Goal: Task Accomplishment & Management: Manage account settings

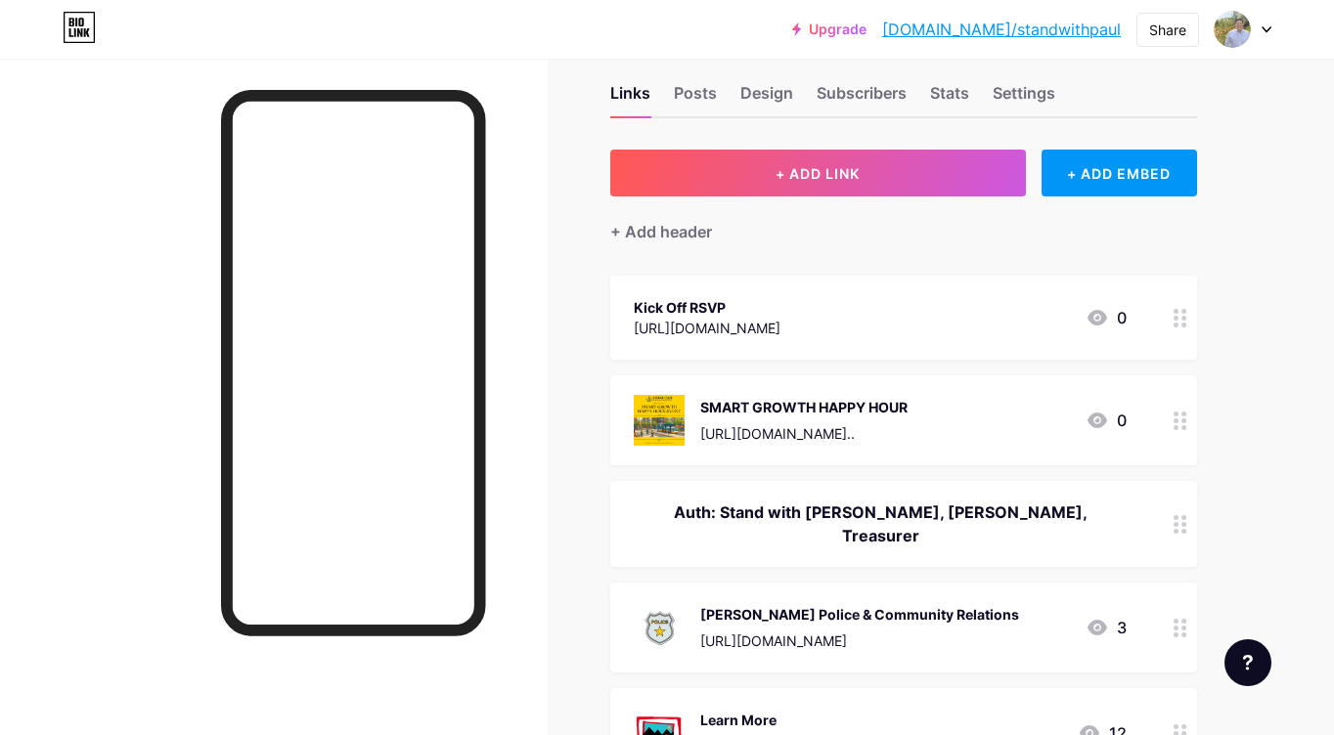
scroll to position [33, 0]
click at [1179, 429] on div at bounding box center [1180, 420] width 33 height 90
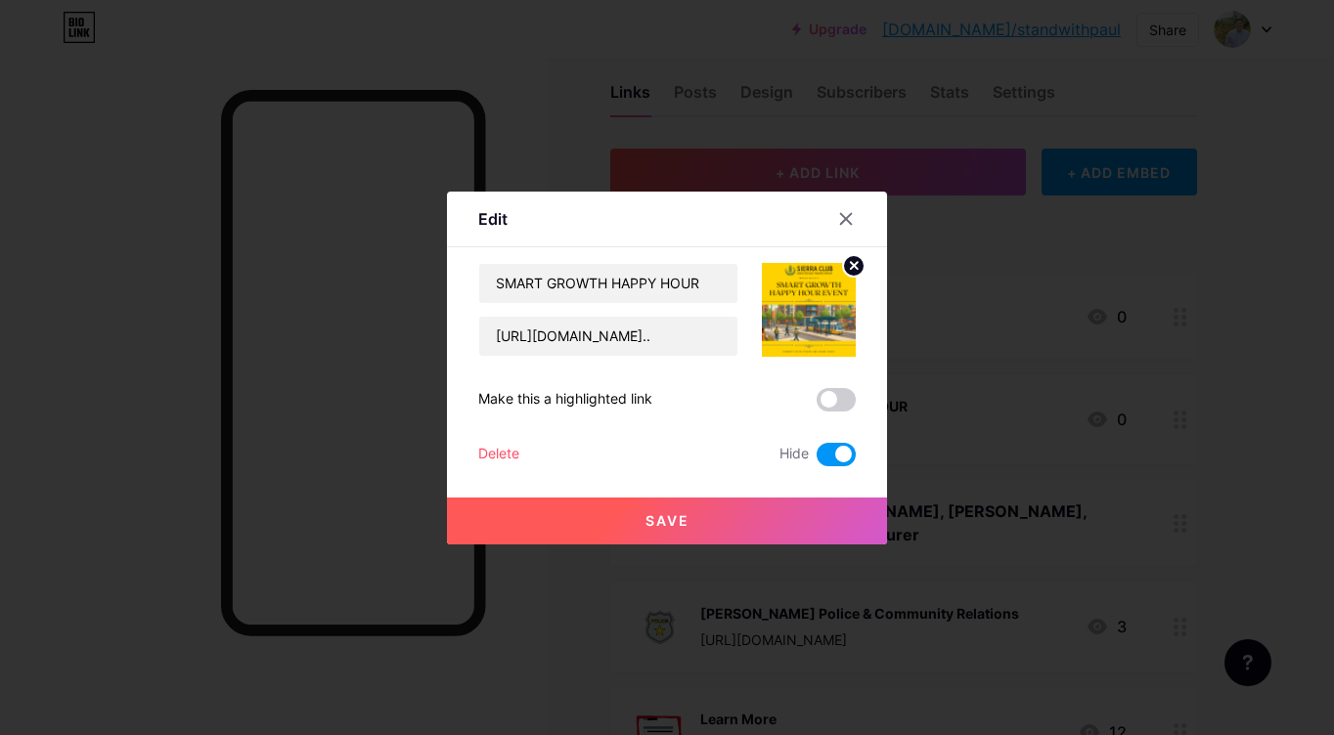
click at [508, 450] on div "Delete" at bounding box center [498, 454] width 41 height 23
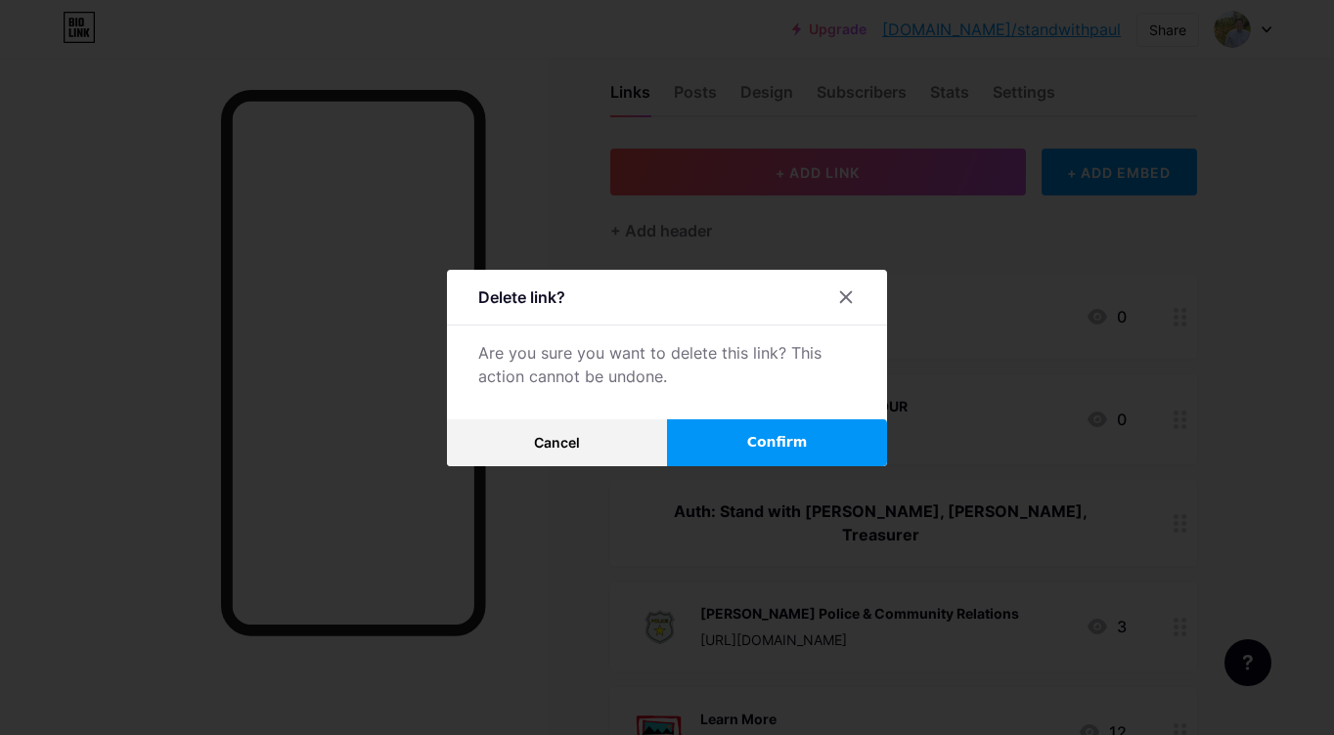
click at [768, 448] on span "Confirm" at bounding box center [777, 442] width 61 height 21
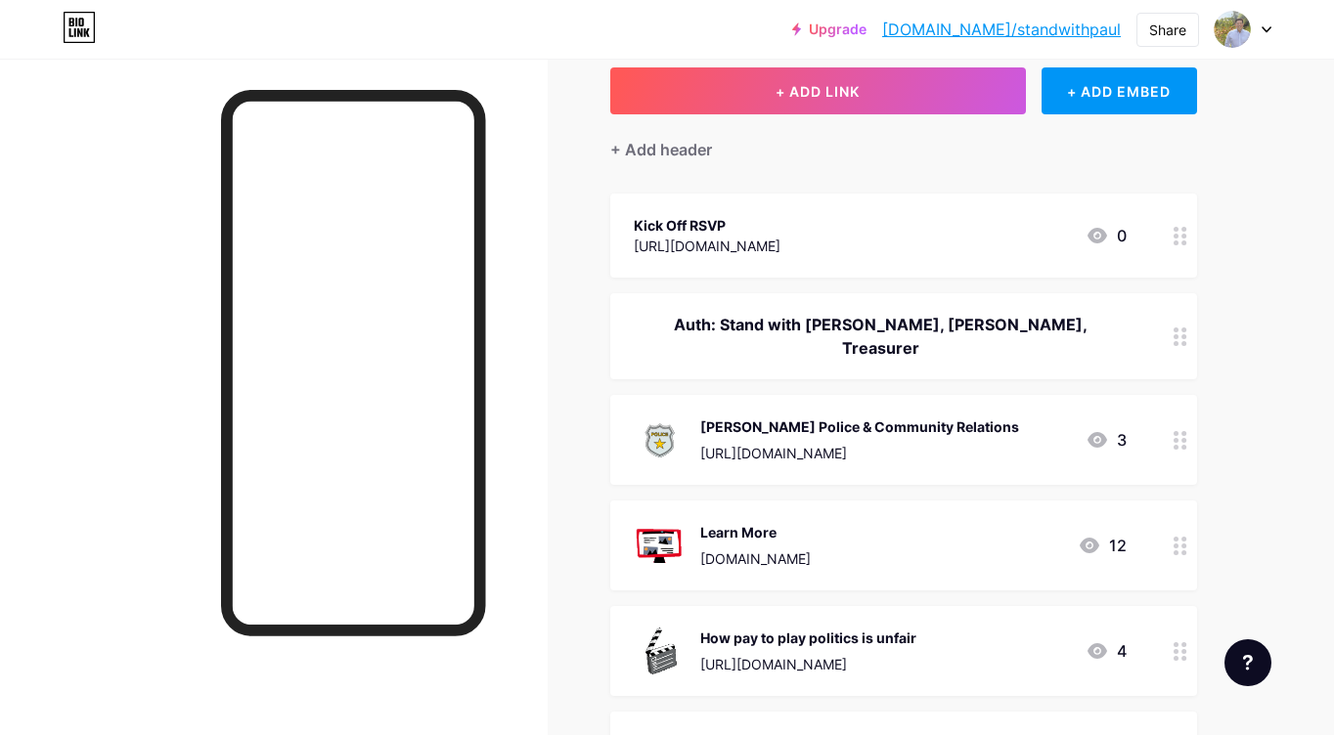
scroll to position [117, 0]
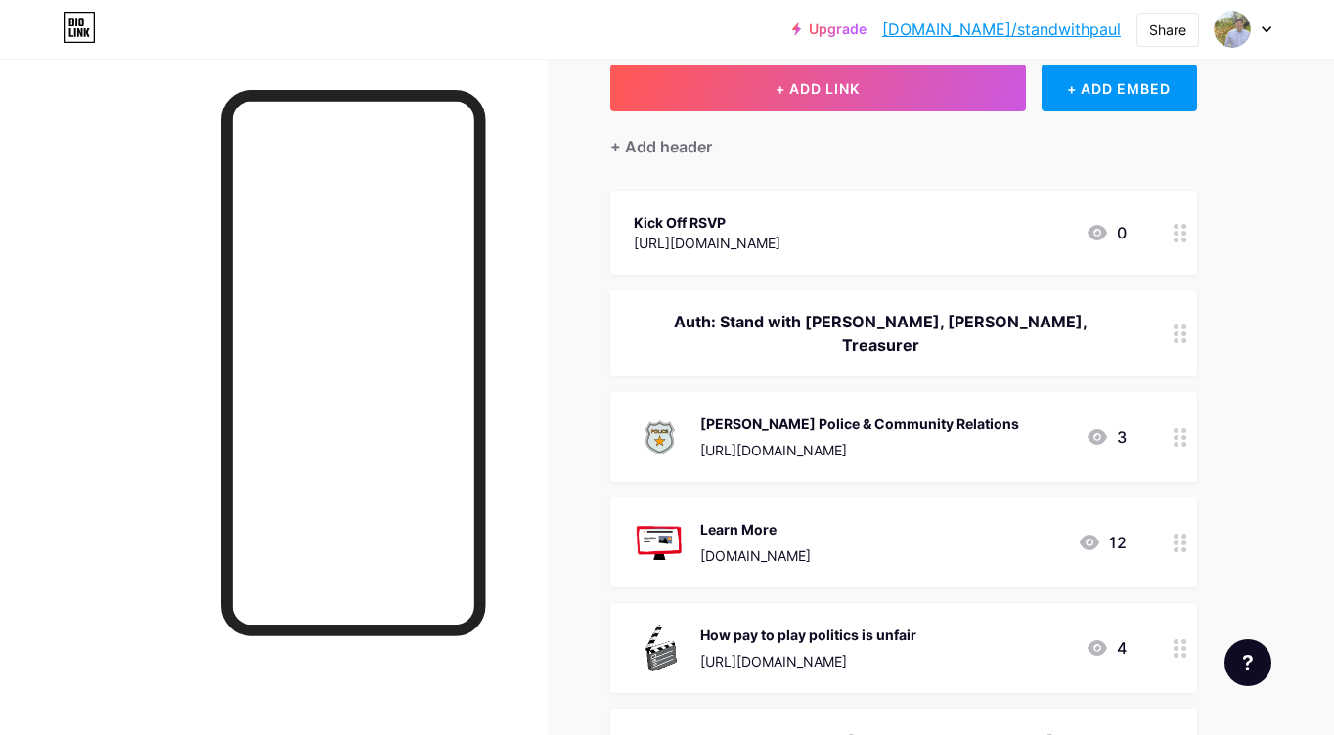
click at [1182, 541] on circle at bounding box center [1183, 543] width 5 height 5
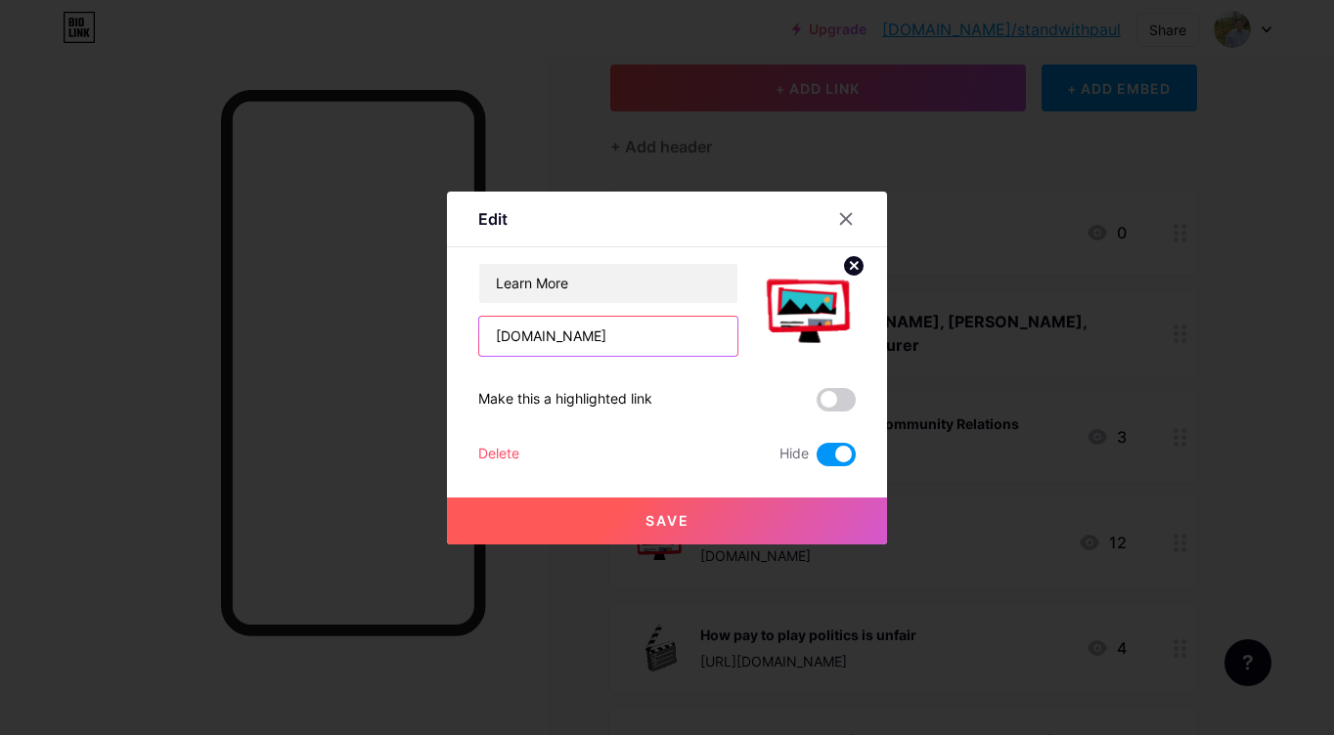
click at [656, 340] on input "[DOMAIN_NAME]" at bounding box center [608, 336] width 258 height 39
type input "paulforcouncil.or"
click at [488, 455] on div "Delete" at bounding box center [498, 454] width 41 height 23
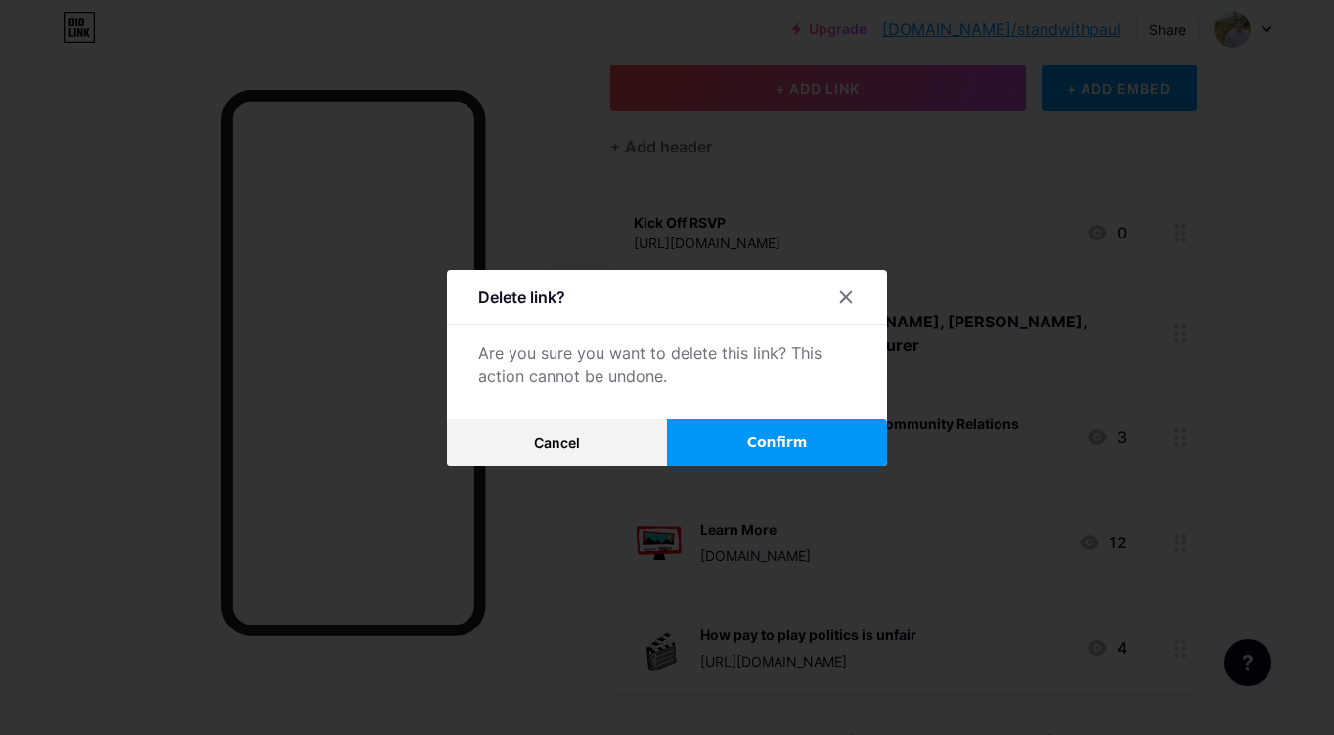
click at [751, 429] on button "Confirm" at bounding box center [777, 442] width 220 height 47
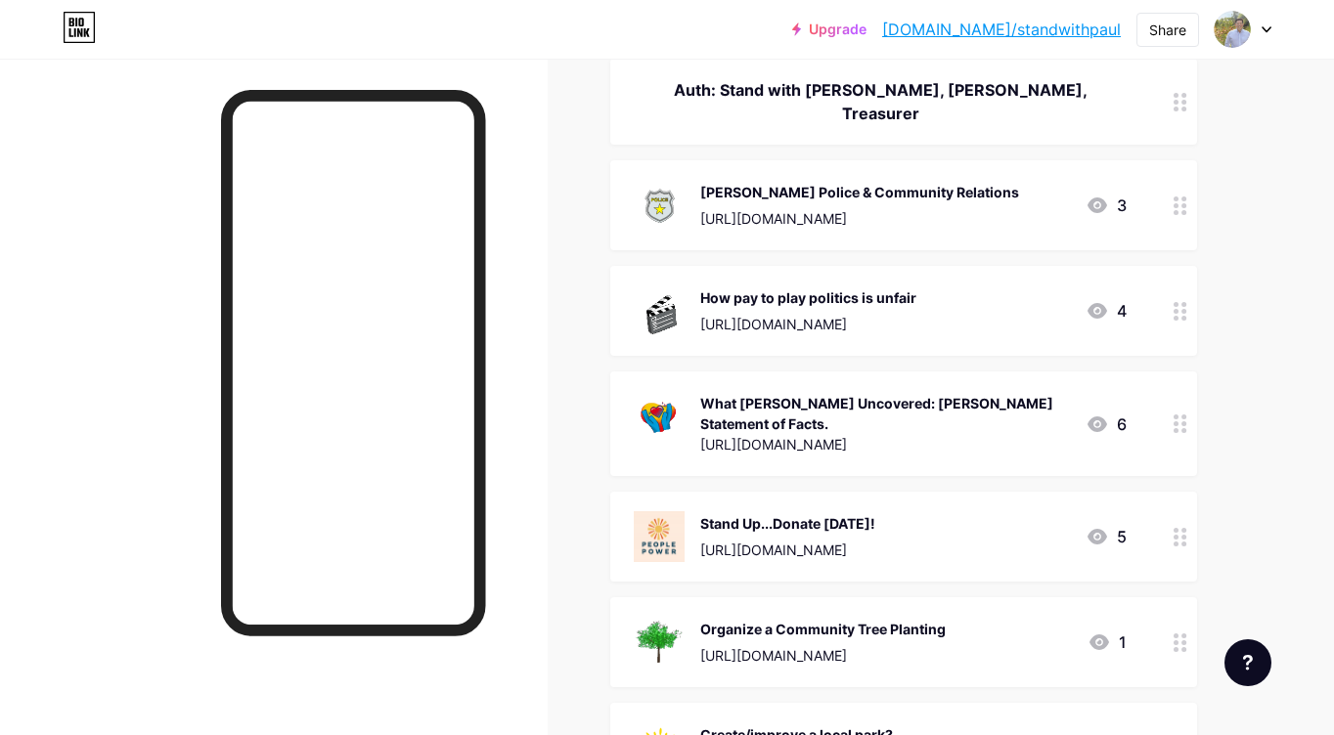
scroll to position [350, 0]
click at [1177, 531] on div at bounding box center [1180, 536] width 33 height 90
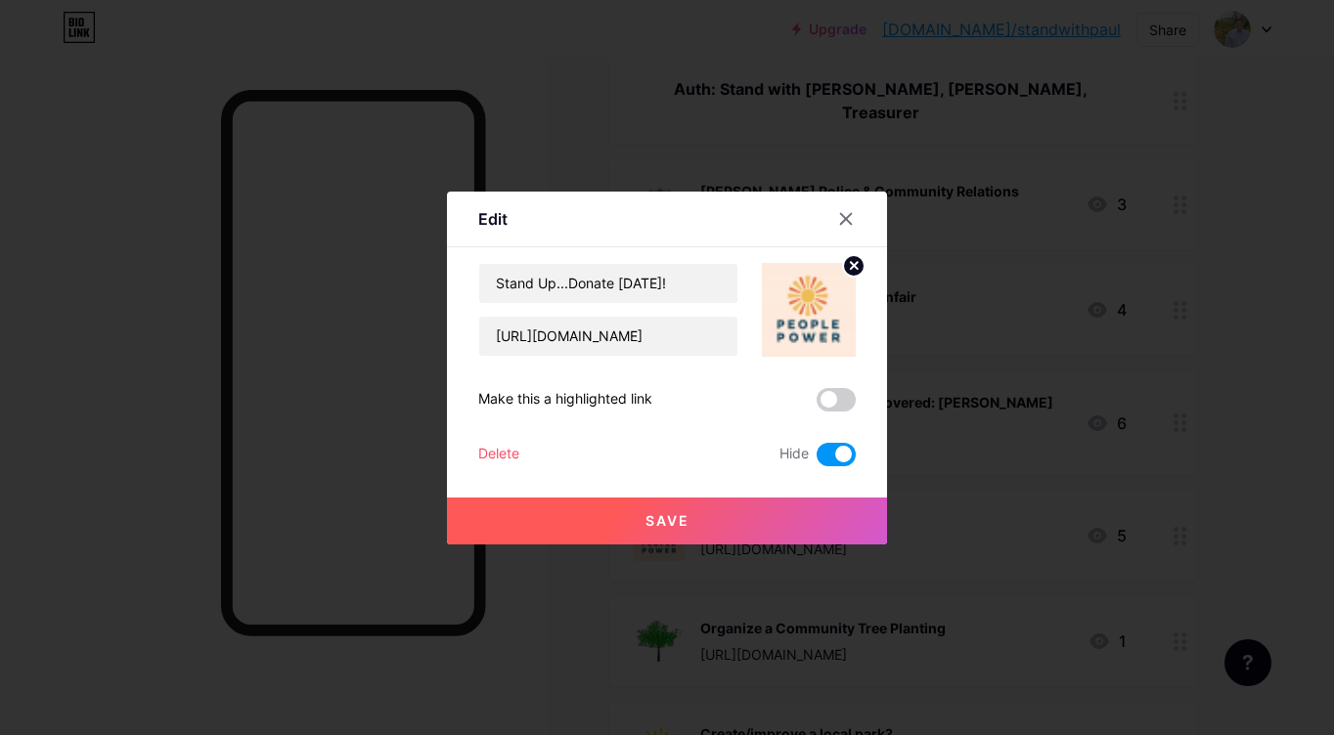
click at [501, 452] on div "Delete" at bounding box center [498, 454] width 41 height 23
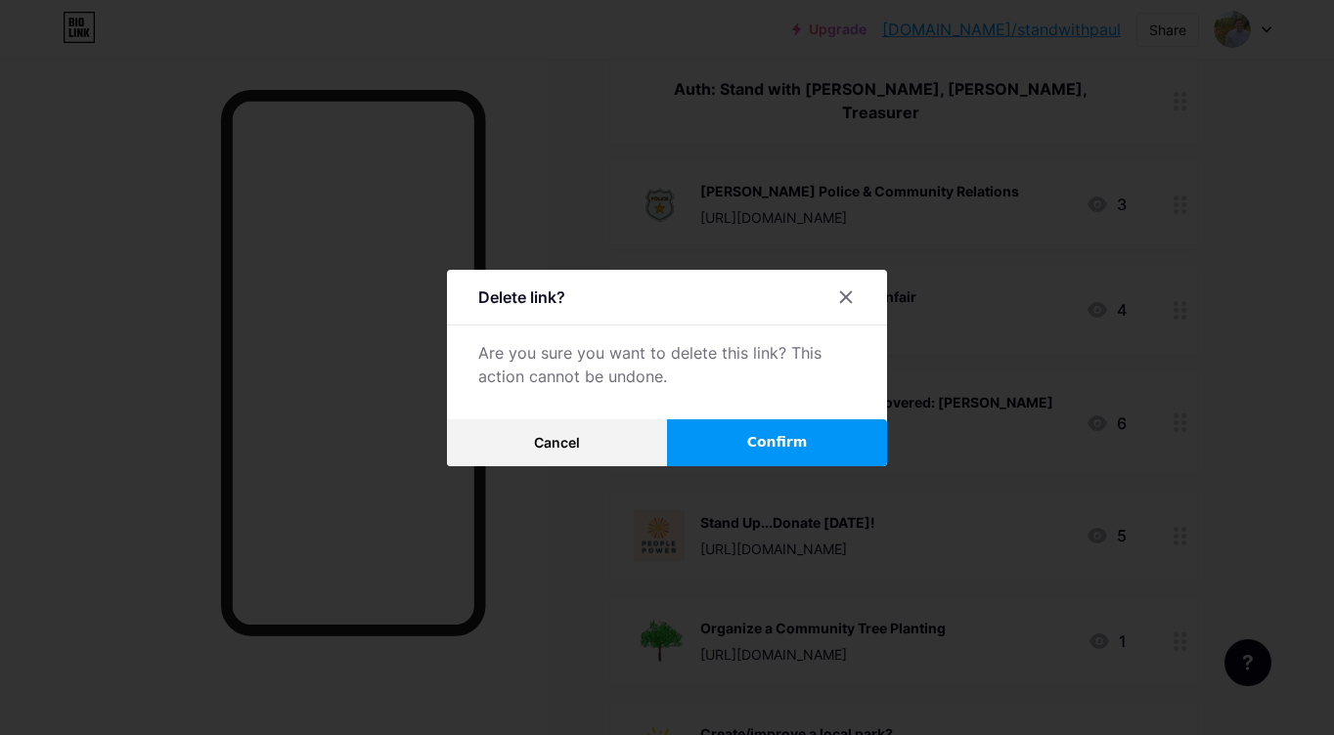
click at [744, 445] on button "Confirm" at bounding box center [777, 442] width 220 height 47
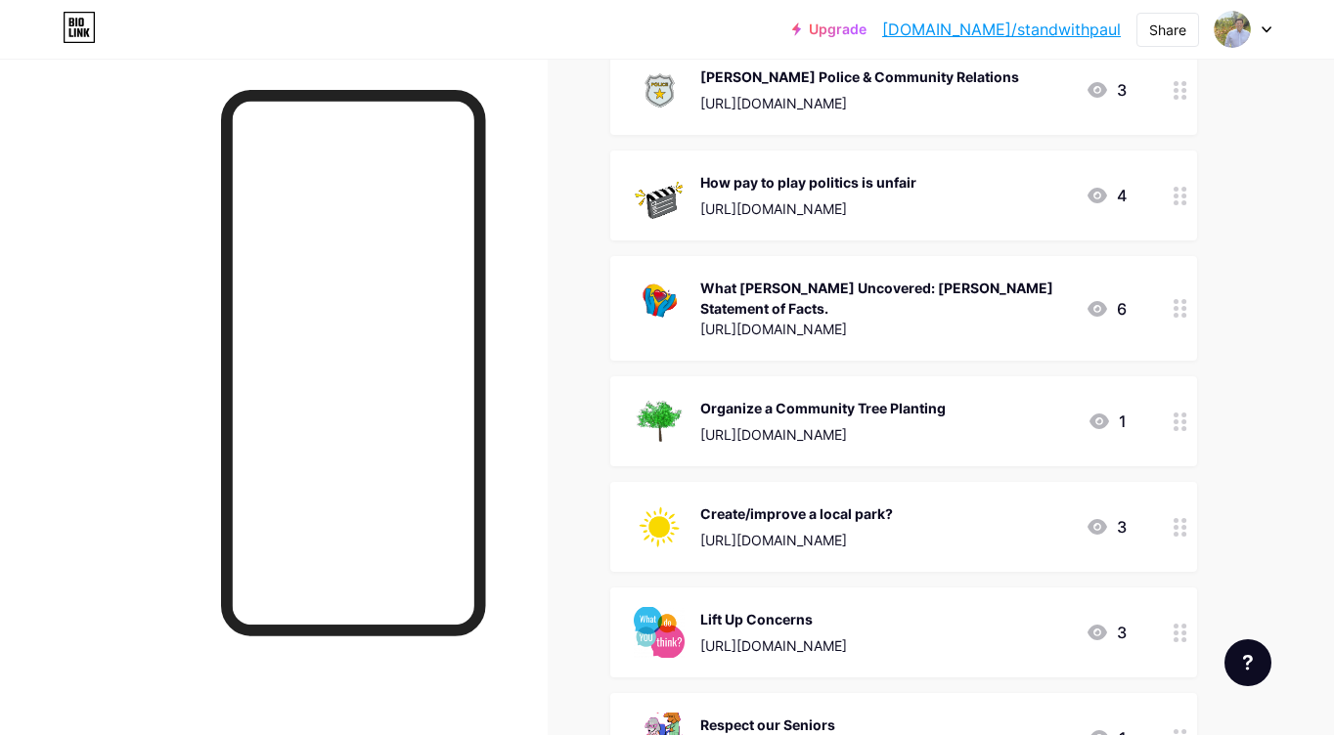
scroll to position [466, 0]
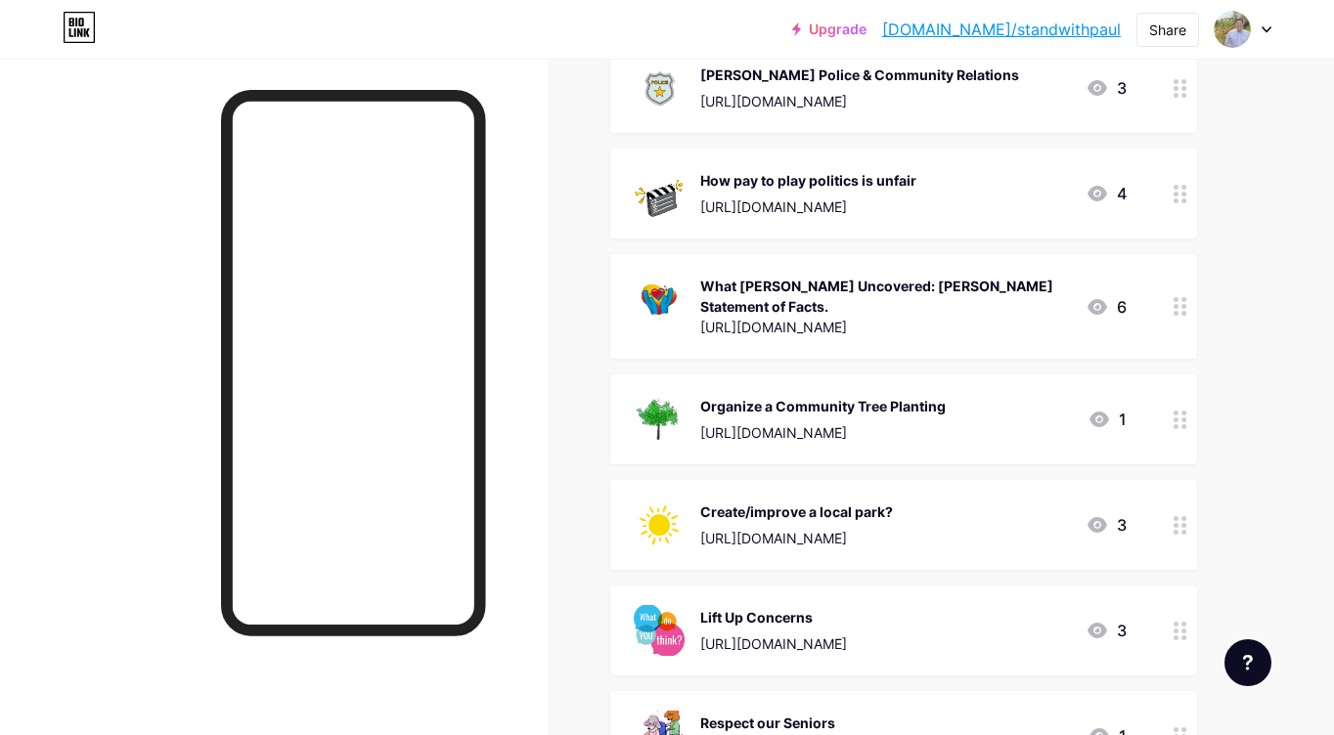
click at [761, 634] on div "[URL][DOMAIN_NAME]" at bounding box center [773, 644] width 147 height 21
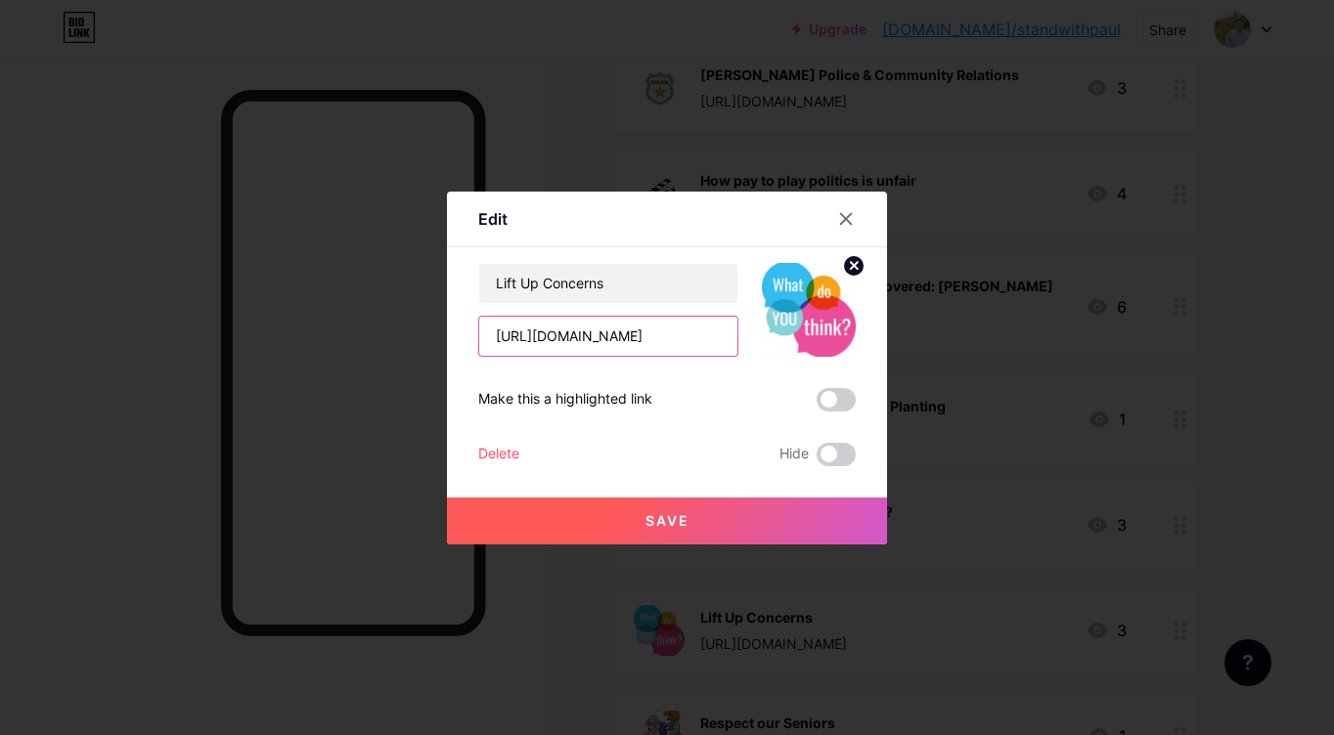
click at [693, 337] on input "[URL][DOMAIN_NAME]" at bounding box center [608, 336] width 258 height 39
click at [503, 454] on div "Delete" at bounding box center [498, 454] width 41 height 23
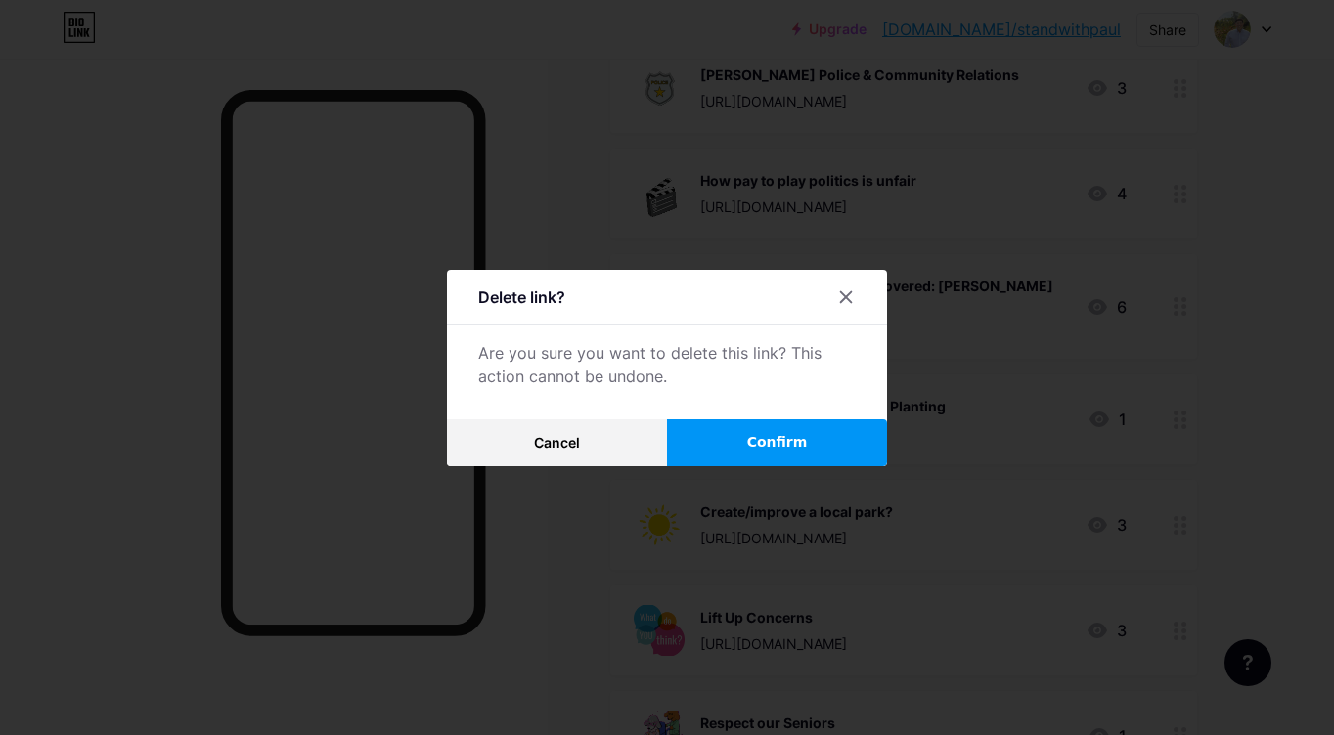
click at [794, 456] on button "Confirm" at bounding box center [777, 442] width 220 height 47
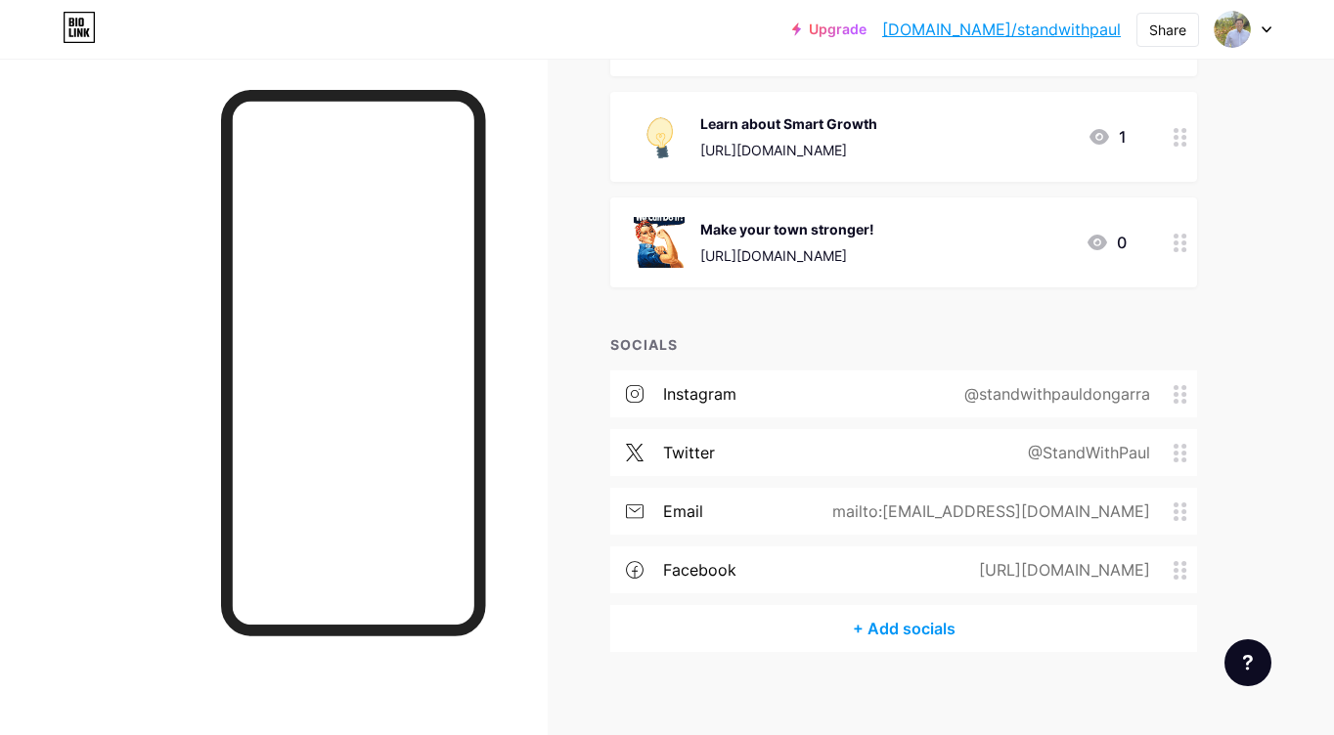
scroll to position [1170, 0]
click at [1181, 504] on icon at bounding box center [1180, 513] width 14 height 19
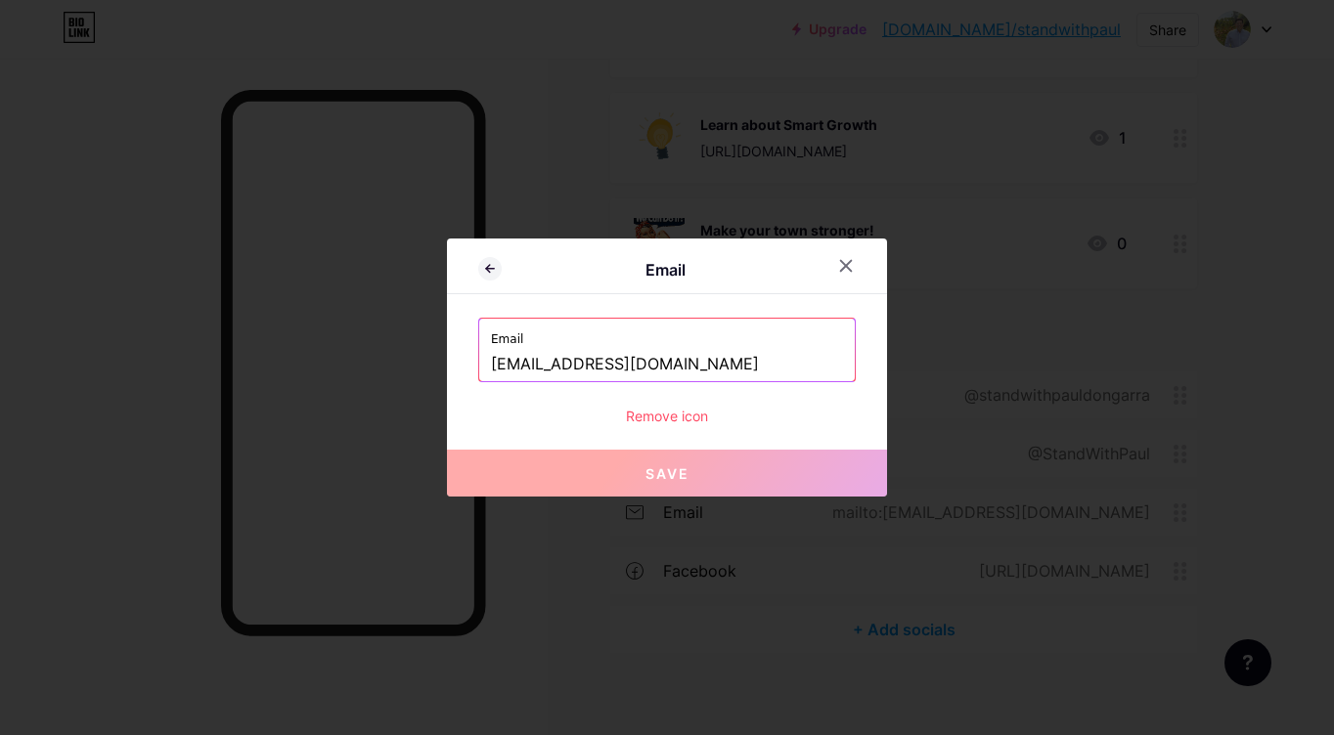
click at [683, 416] on div "Remove icon" at bounding box center [666, 416] width 377 height 21
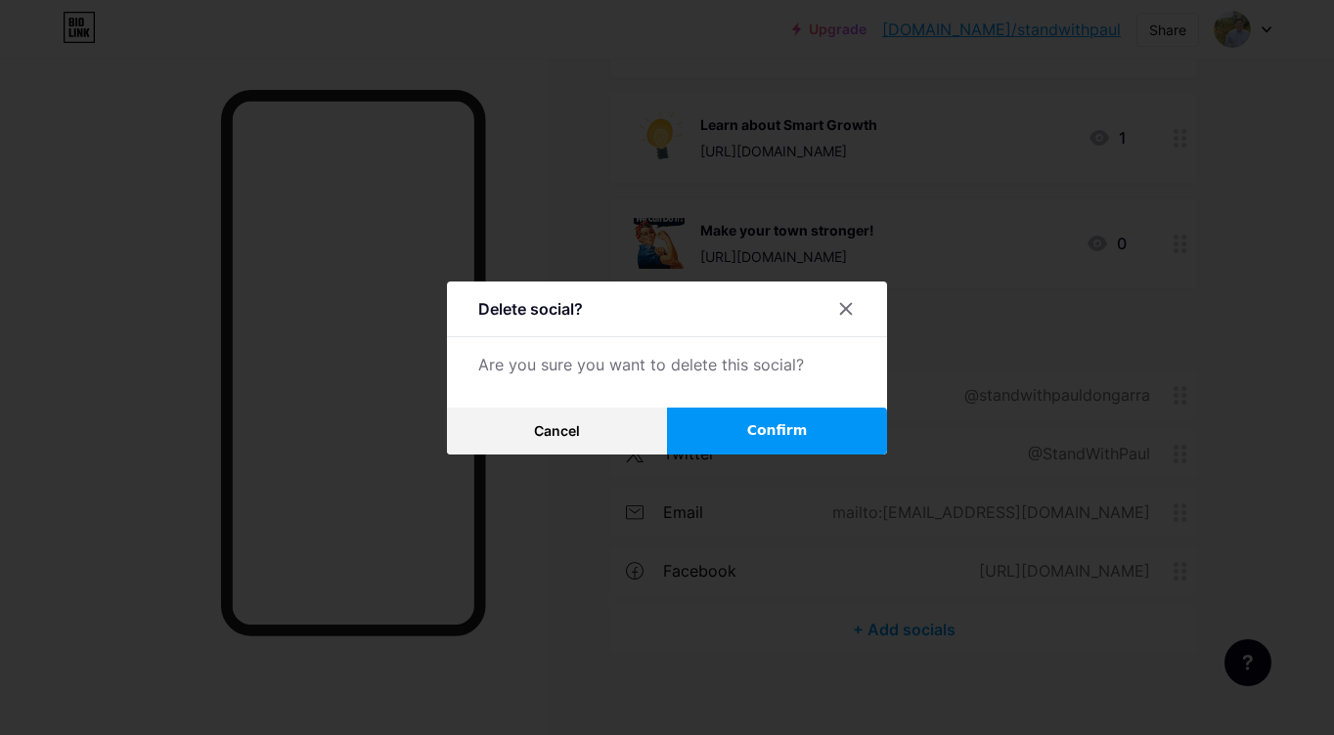
click at [725, 439] on button "Confirm" at bounding box center [777, 431] width 220 height 47
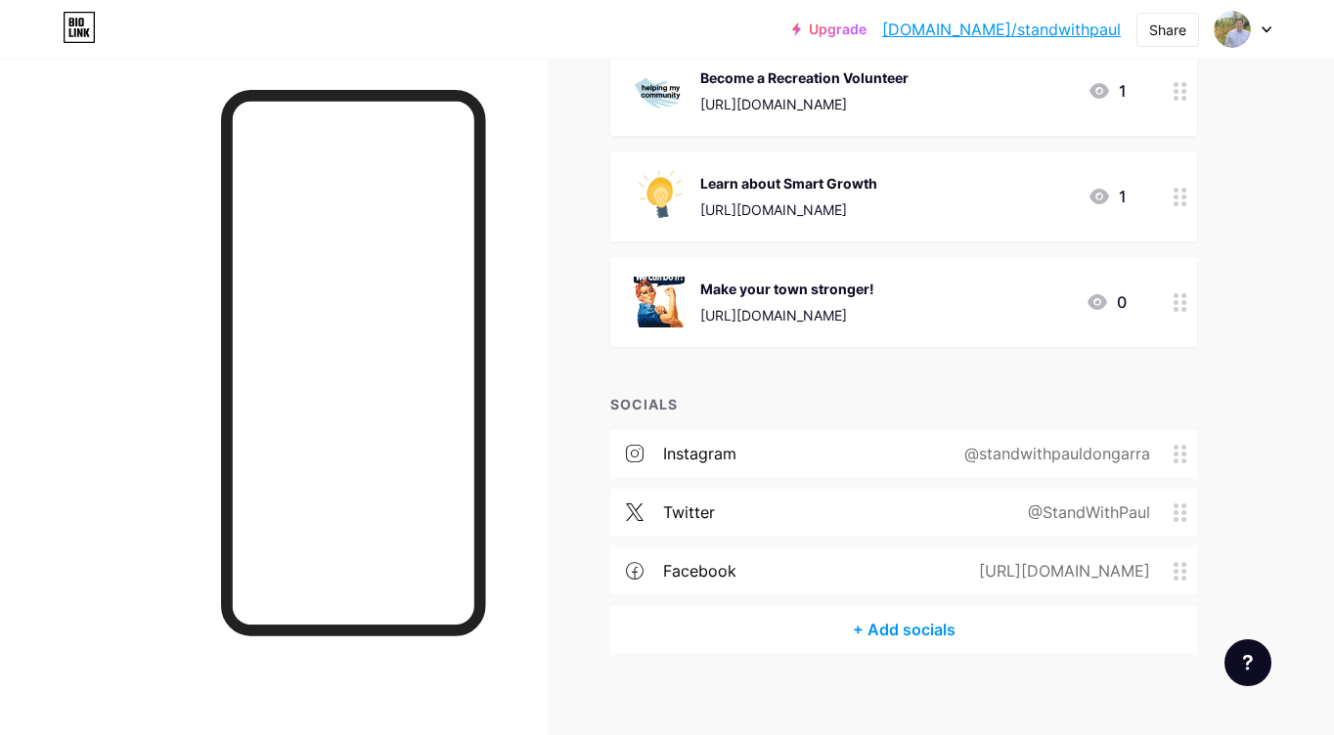
click at [1171, 501] on div "@StandWithPaul" at bounding box center [1084, 512] width 177 height 23
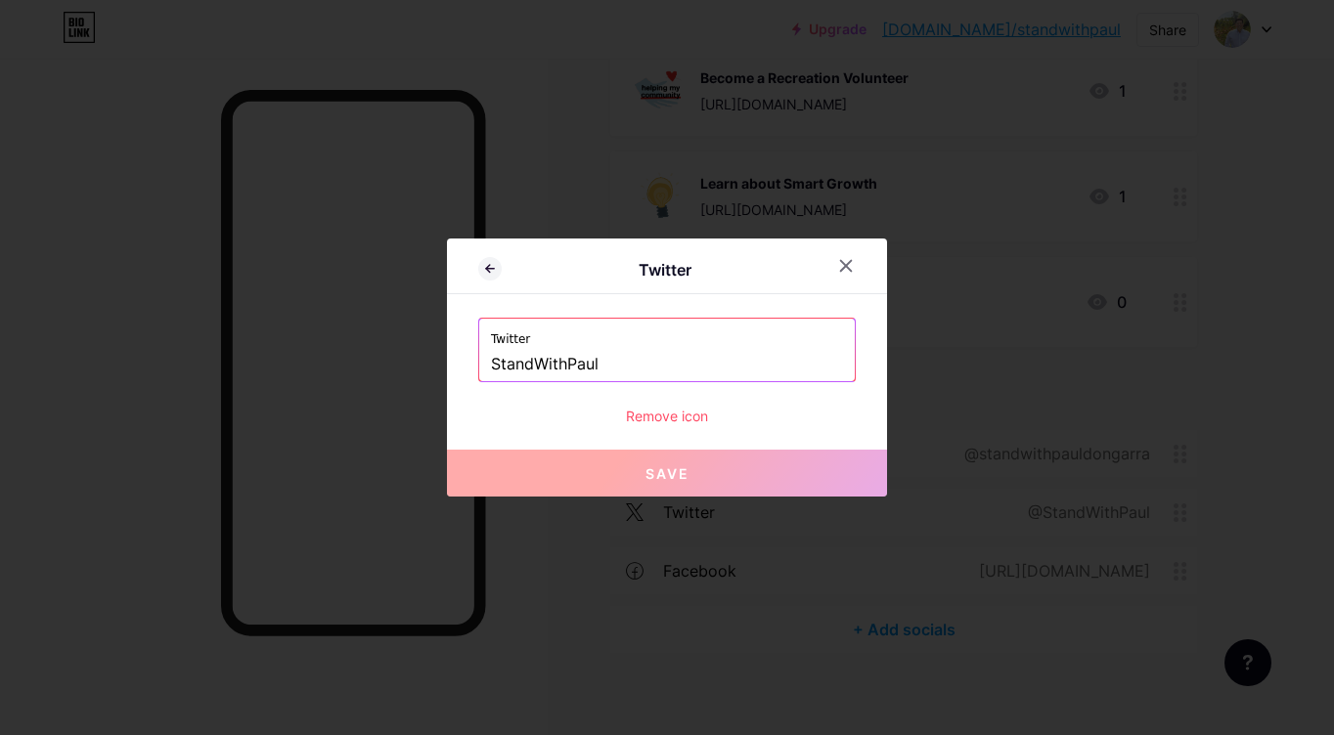
click at [679, 419] on div "Remove icon" at bounding box center [666, 416] width 377 height 21
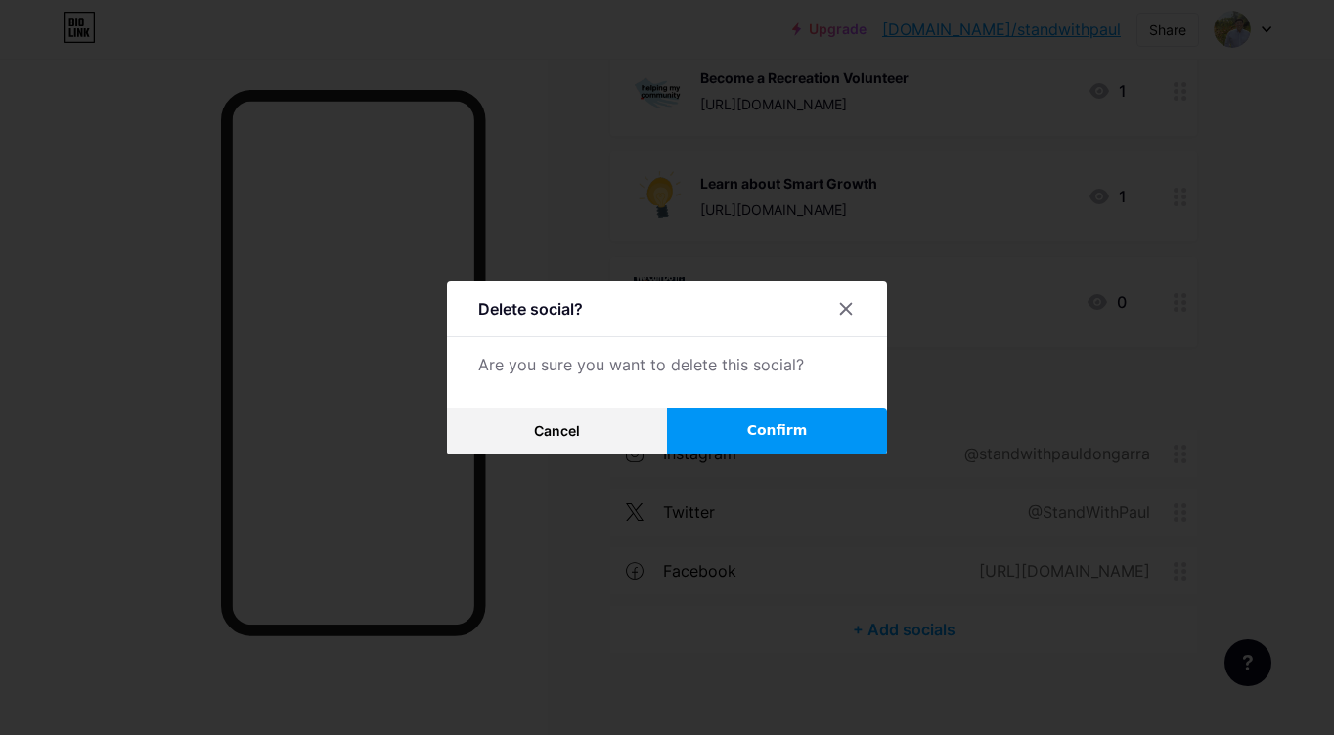
click at [720, 433] on button "Confirm" at bounding box center [777, 431] width 220 height 47
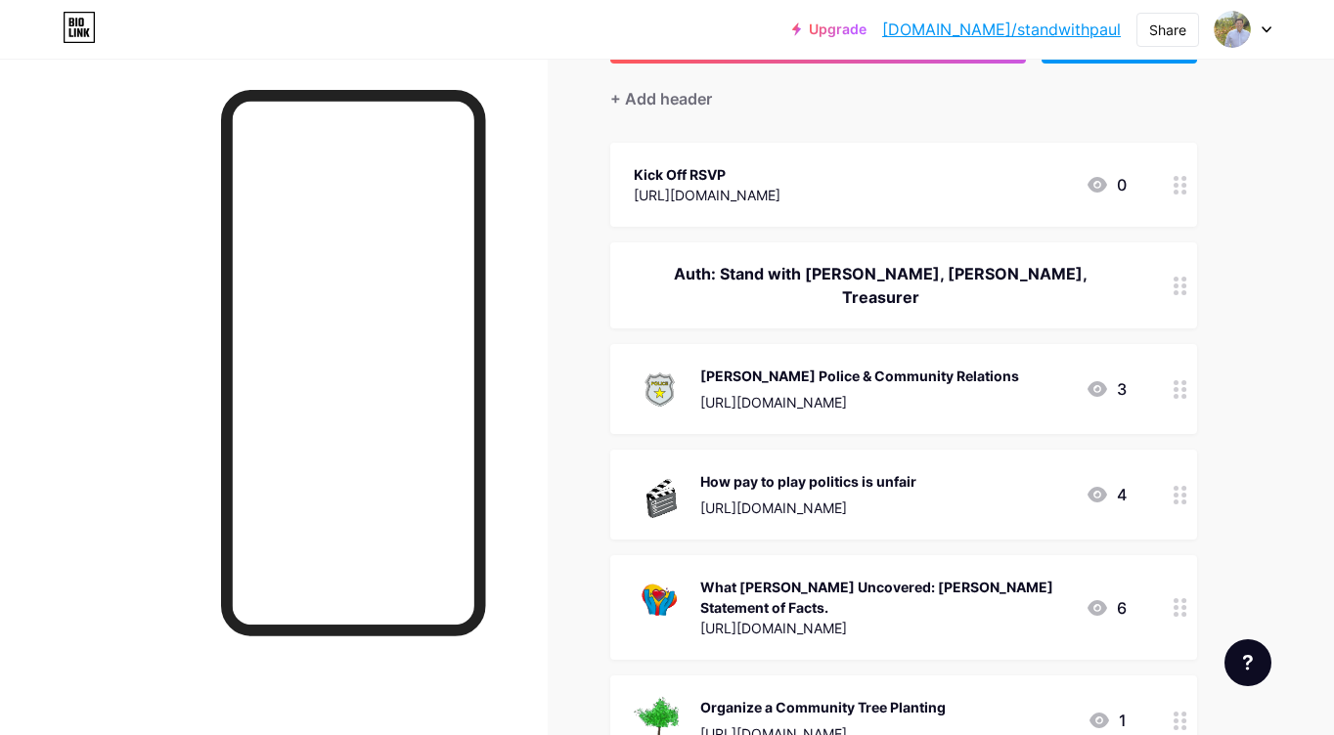
scroll to position [156, 0]
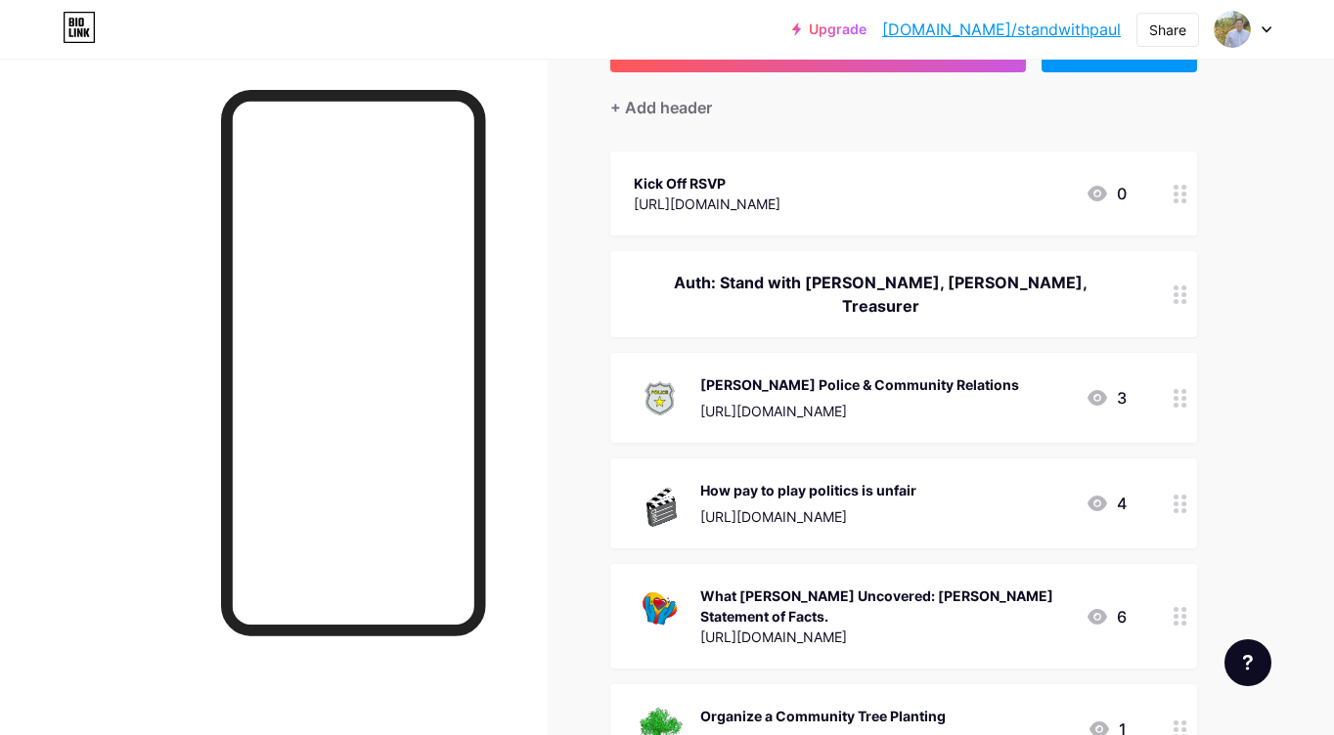
click at [1177, 192] on circle at bounding box center [1175, 194] width 5 height 5
click at [506, 452] on div "Delete" at bounding box center [498, 454] width 41 height 23
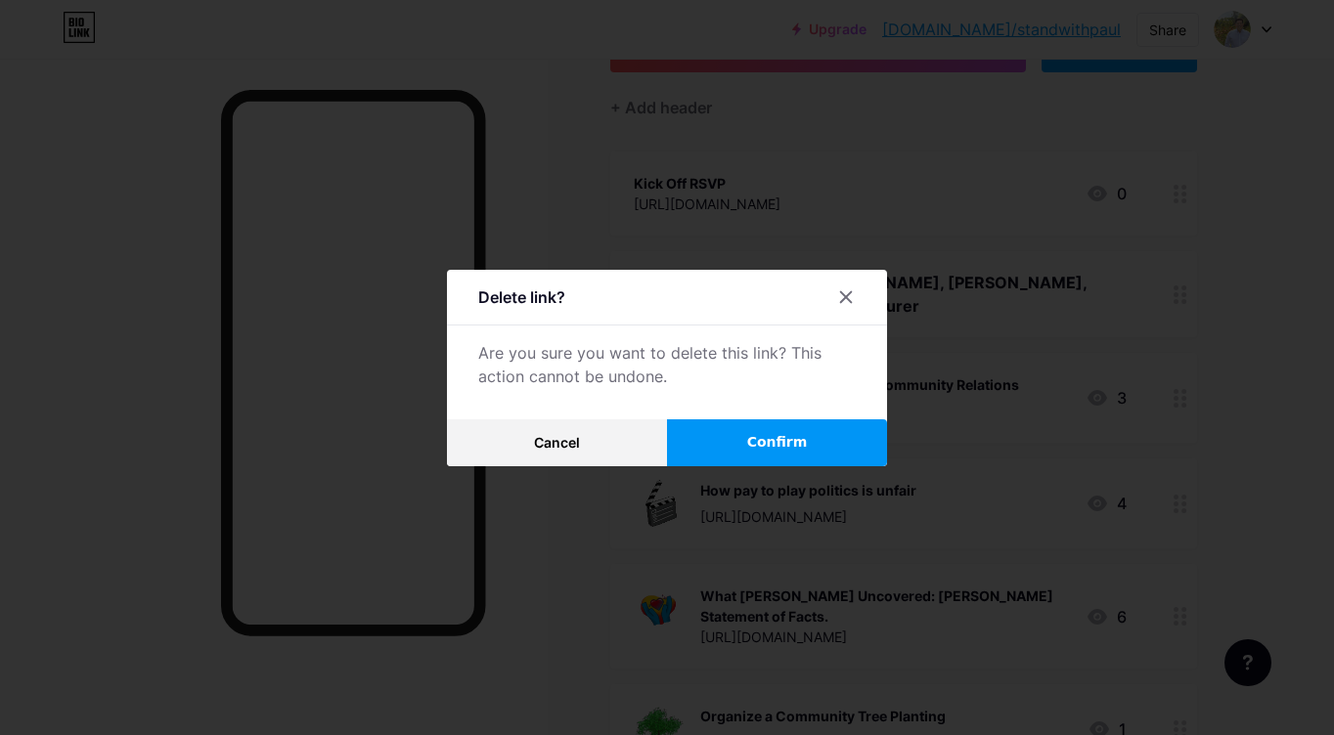
click at [713, 443] on button "Confirm" at bounding box center [777, 442] width 220 height 47
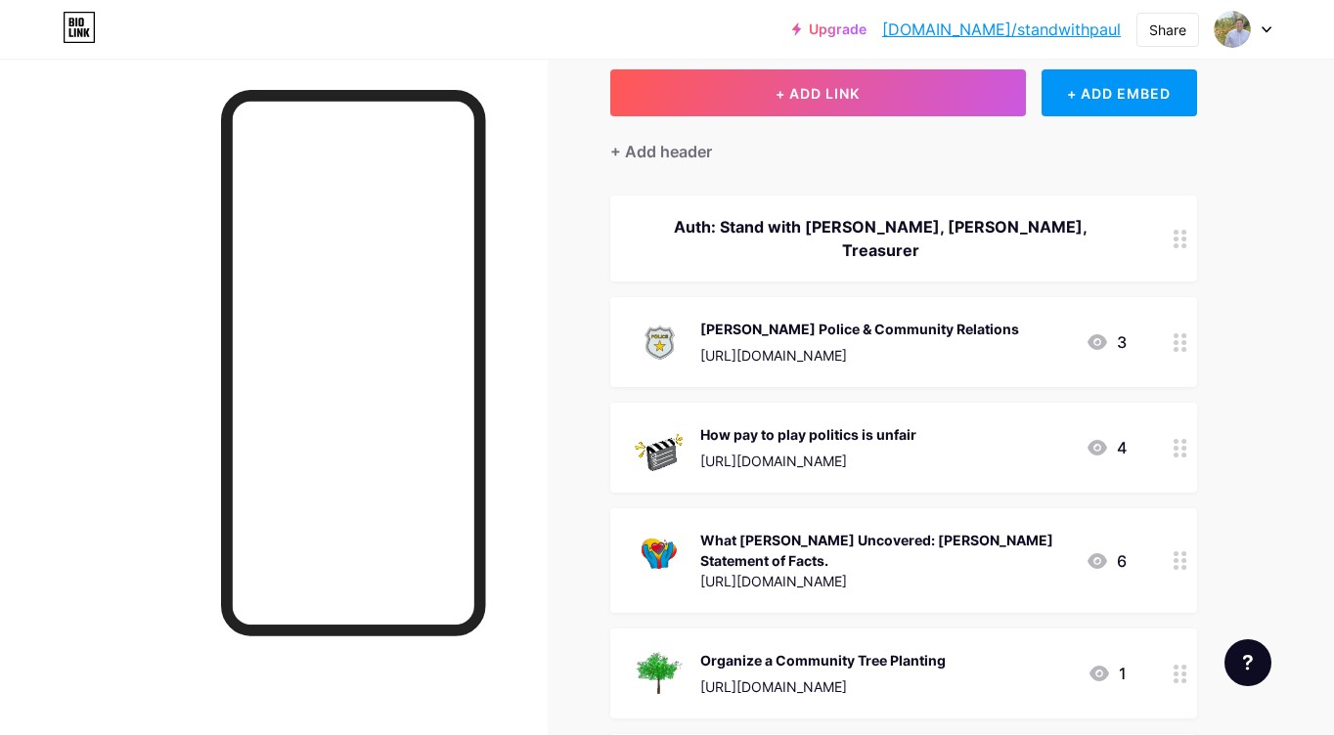
scroll to position [104, 0]
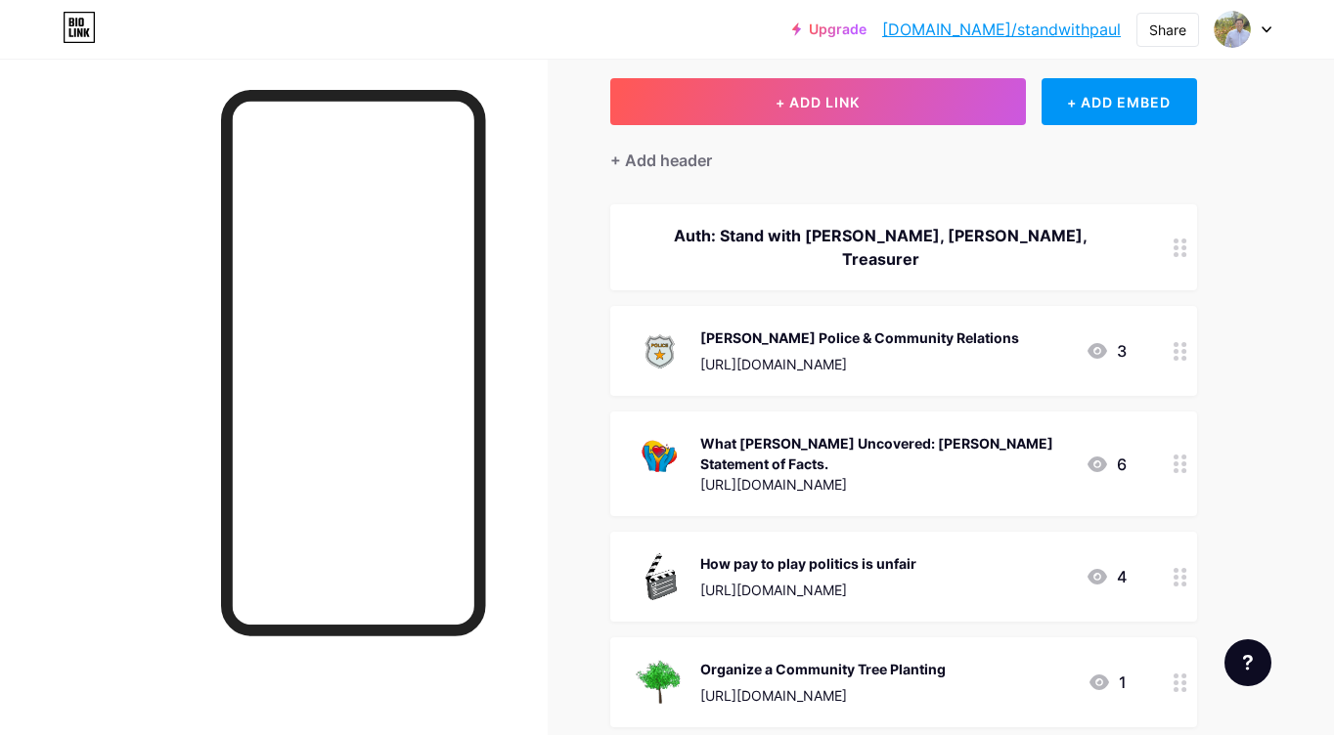
click at [1029, 474] on div "[URL][DOMAIN_NAME]" at bounding box center [885, 484] width 370 height 21
click at [837, 215] on div at bounding box center [845, 218] width 35 height 35
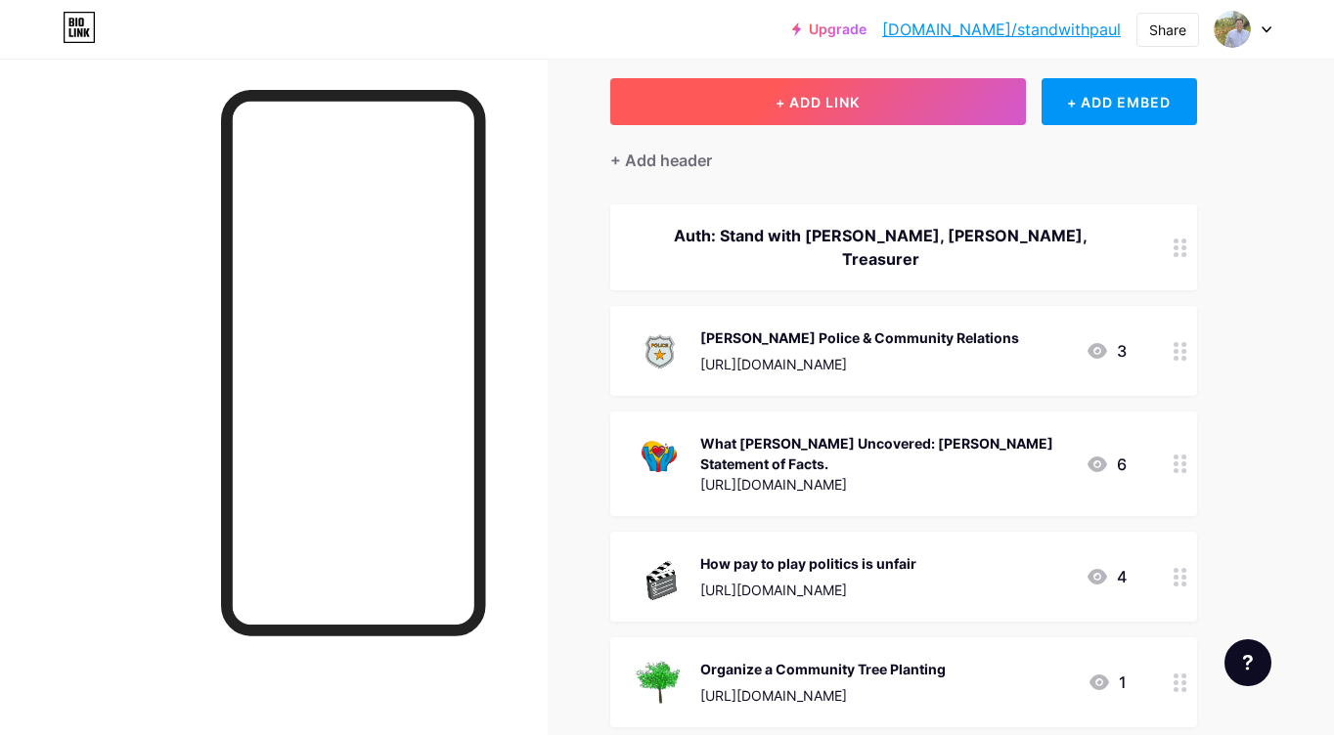
click at [795, 107] on span "+ ADD LINK" at bounding box center [817, 102] width 84 height 17
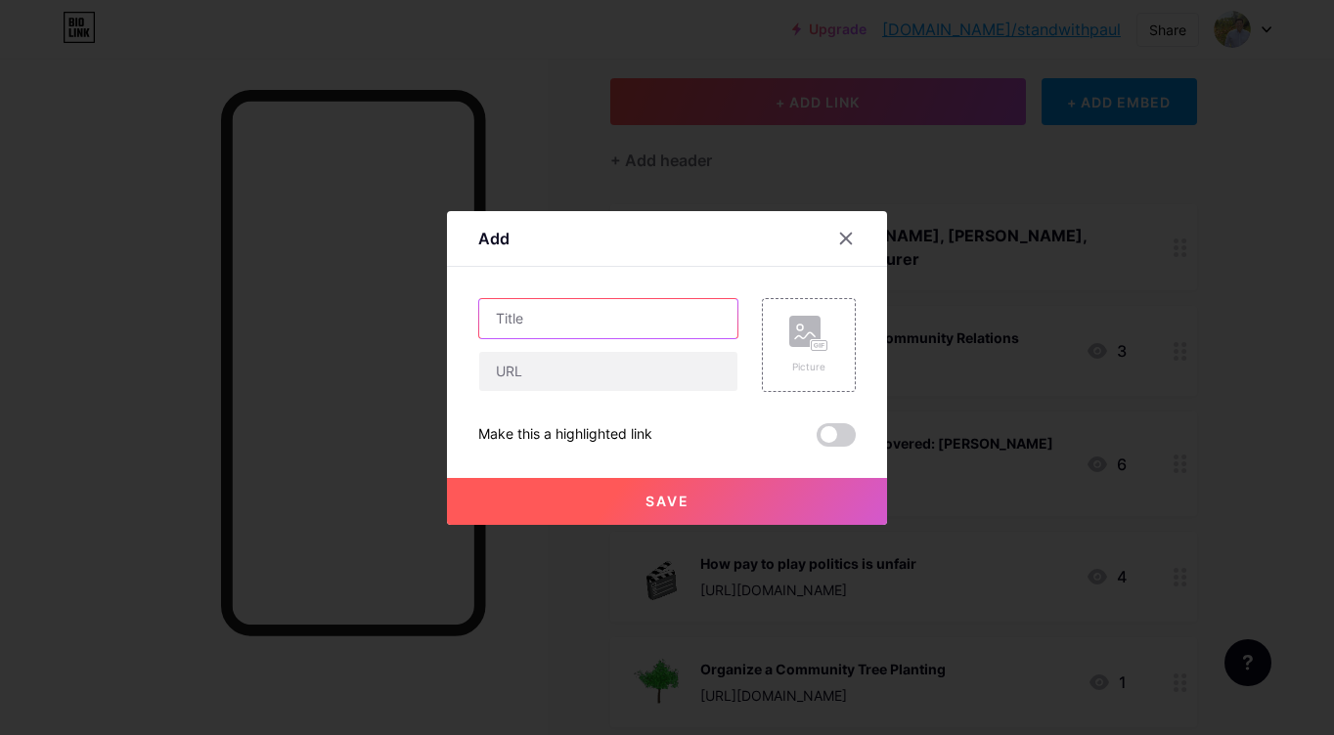
click at [547, 314] on input "text" at bounding box center [608, 318] width 258 height 39
type input "Donate [DATE]"
click at [596, 375] on input "text" at bounding box center [608, 371] width 258 height 39
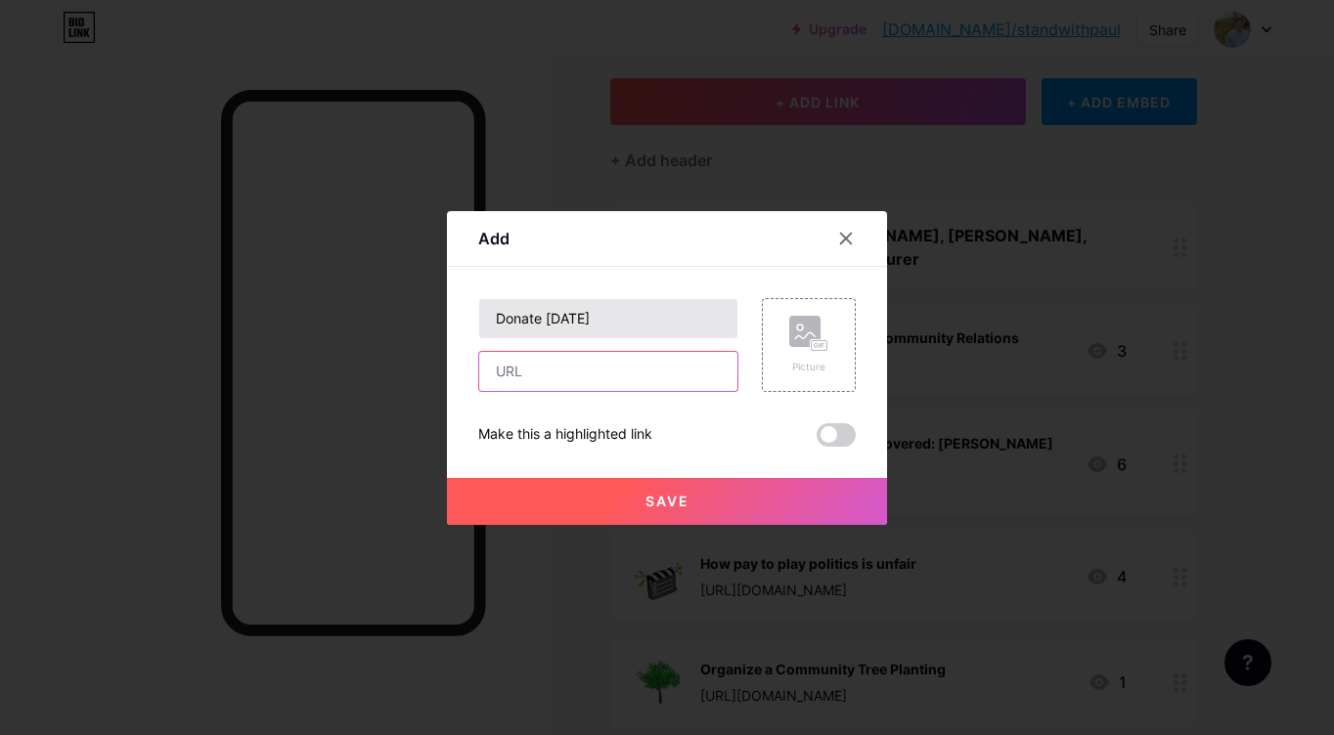
paste input "[URL][DOMAIN_NAME]"
type input "[URL][DOMAIN_NAME]"
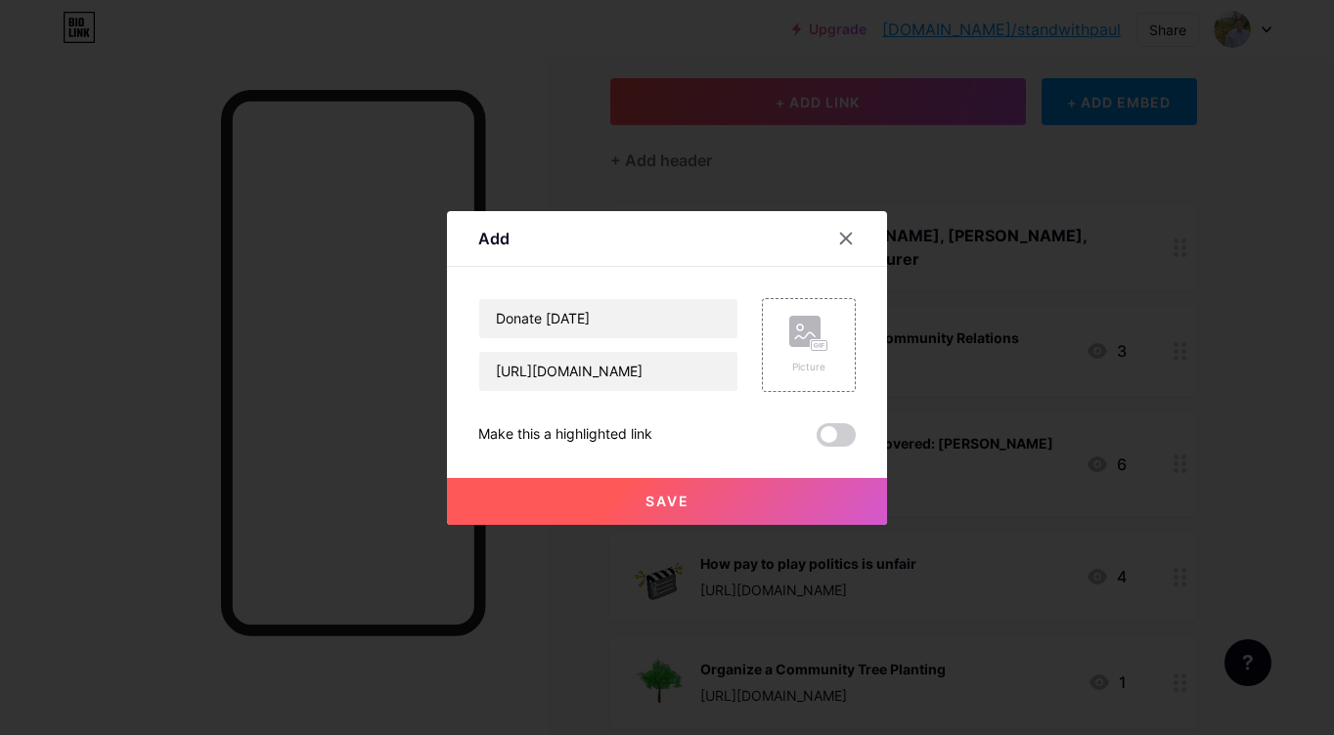
click at [657, 501] on span "Save" at bounding box center [667, 501] width 44 height 17
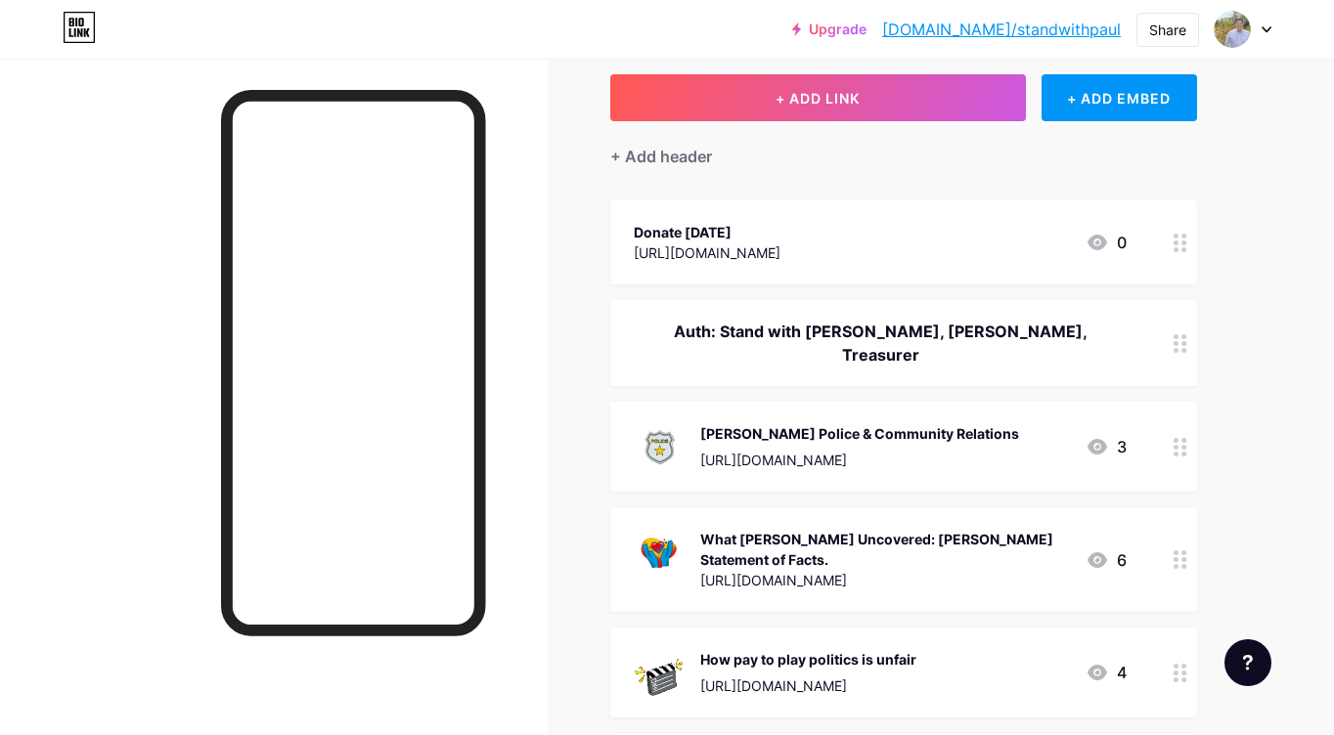
scroll to position [115, 0]
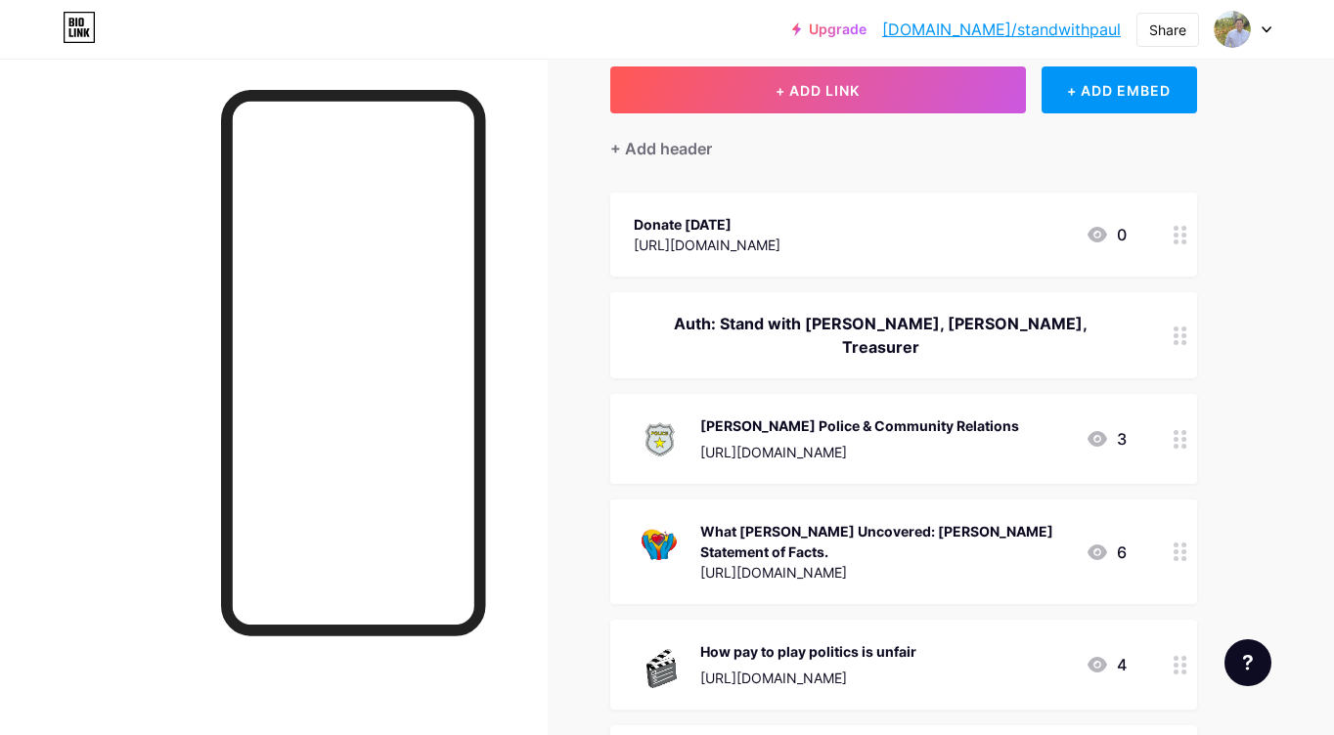
click at [1172, 240] on div at bounding box center [1180, 235] width 33 height 84
click at [834, 405] on span at bounding box center [835, 399] width 39 height 23
click at [816, 405] on input "checkbox" at bounding box center [816, 405] width 0 height 0
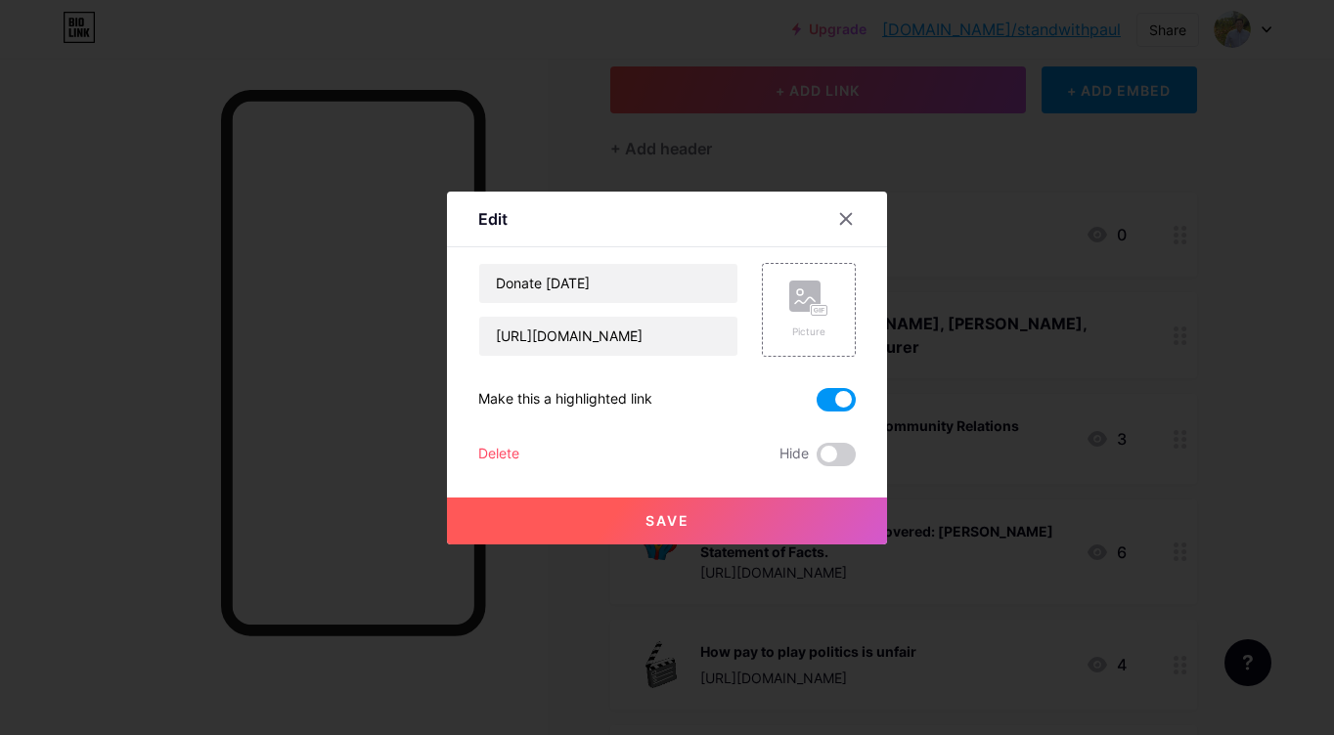
click at [766, 519] on button "Save" at bounding box center [667, 521] width 440 height 47
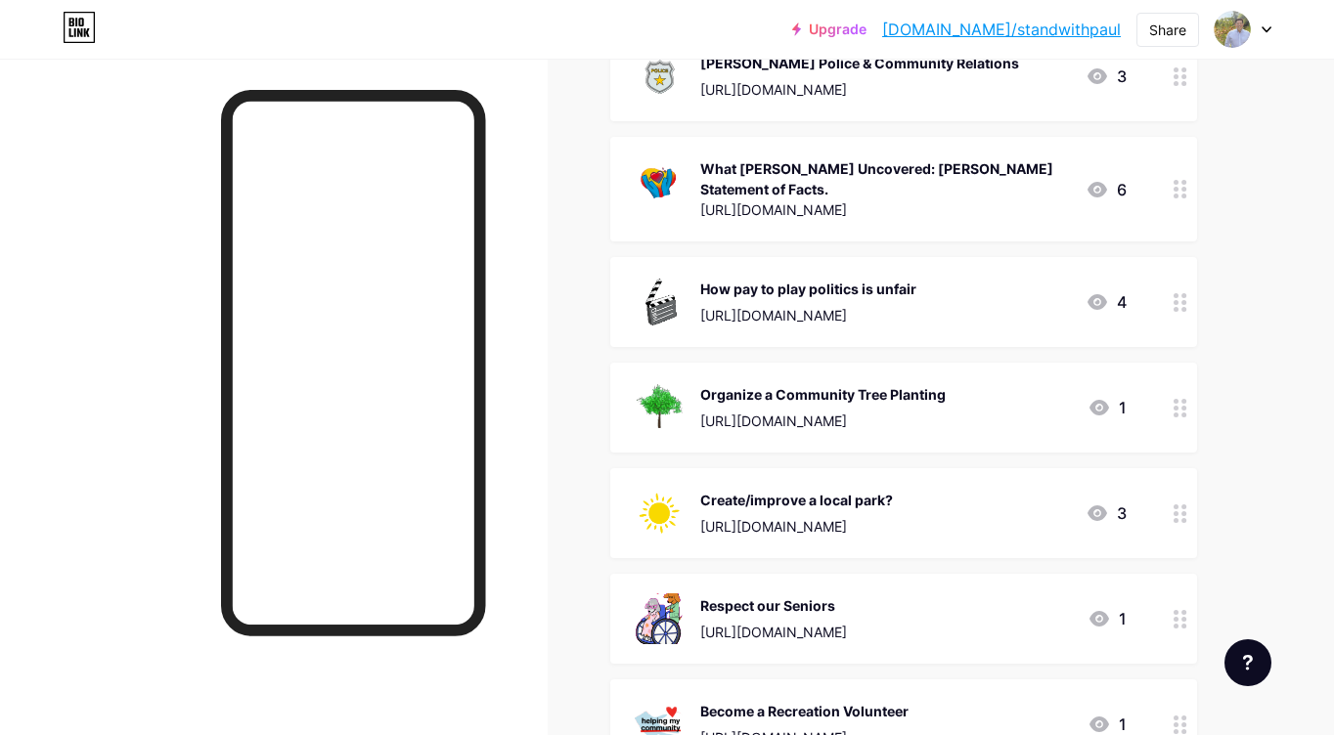
scroll to position [480, 0]
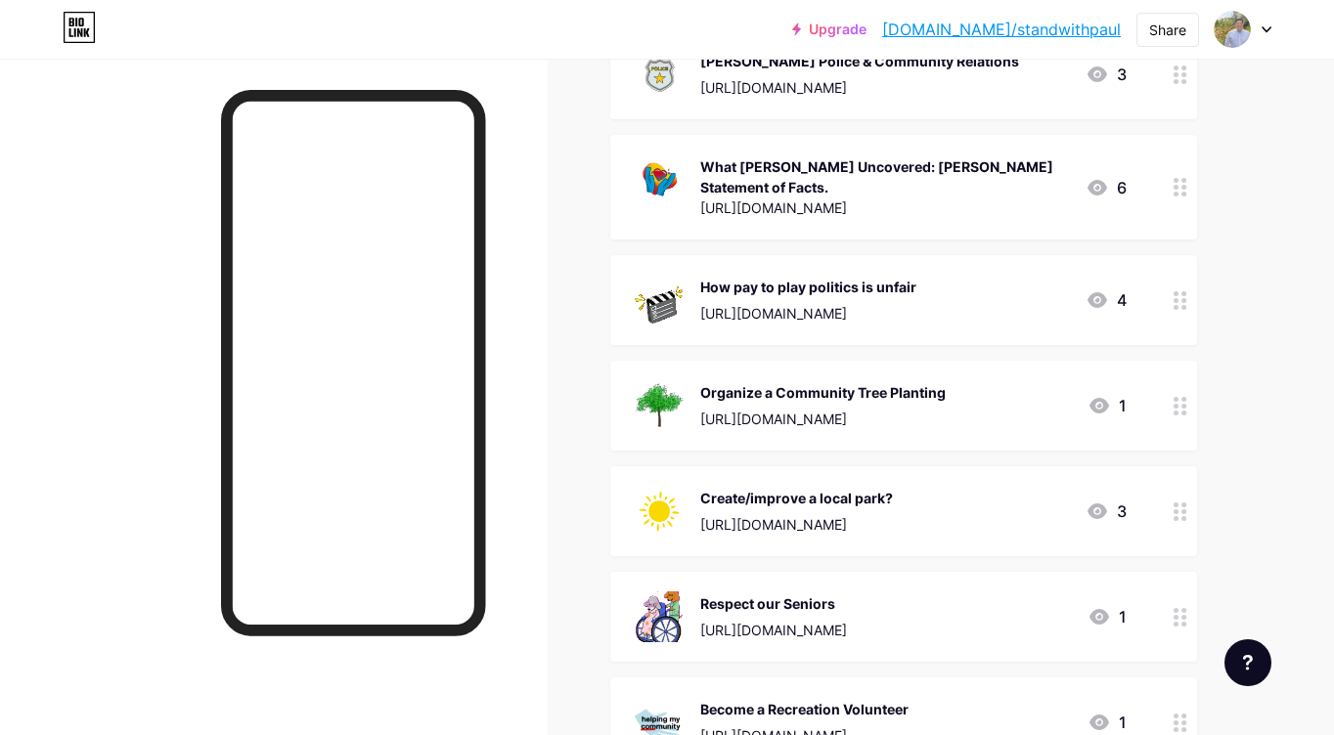
click at [724, 409] on div "[URL][DOMAIN_NAME]" at bounding box center [822, 419] width 245 height 21
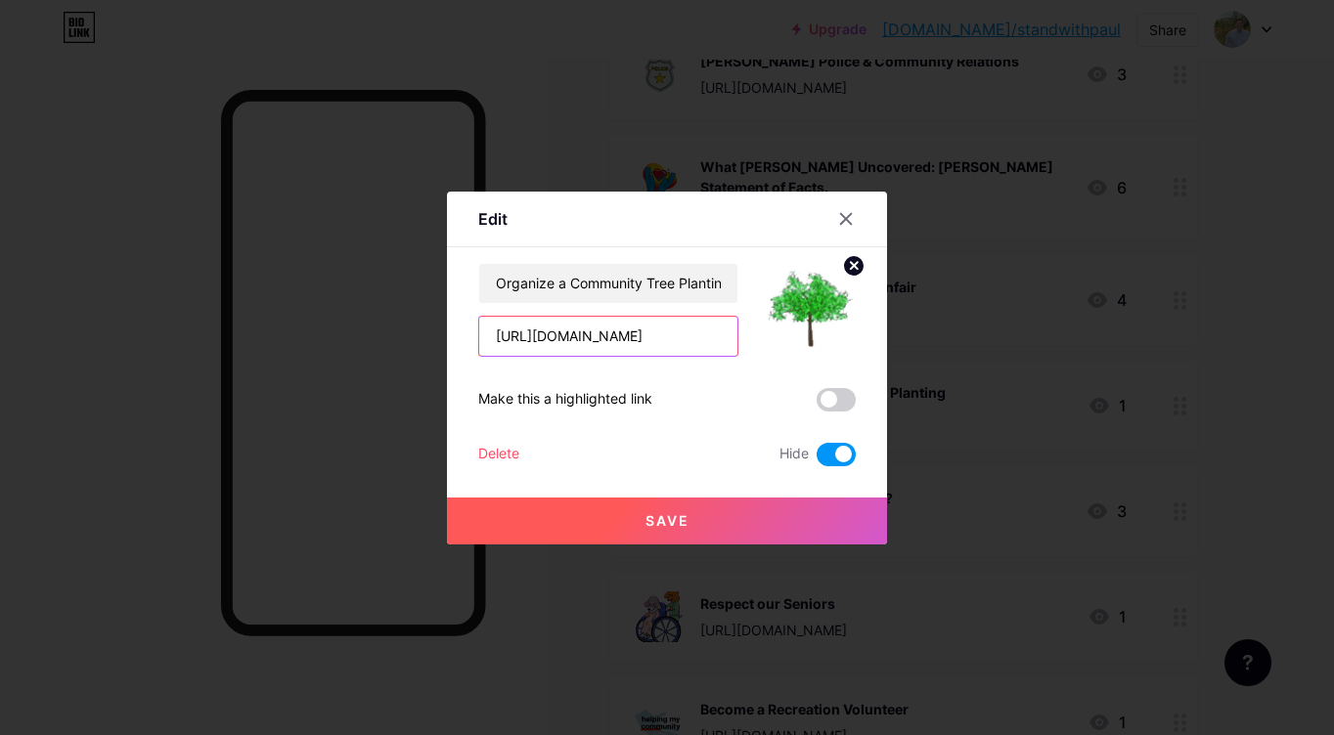
click at [587, 340] on input "[URL][DOMAIN_NAME]" at bounding box center [608, 336] width 258 height 39
